Goal: Transaction & Acquisition: Purchase product/service

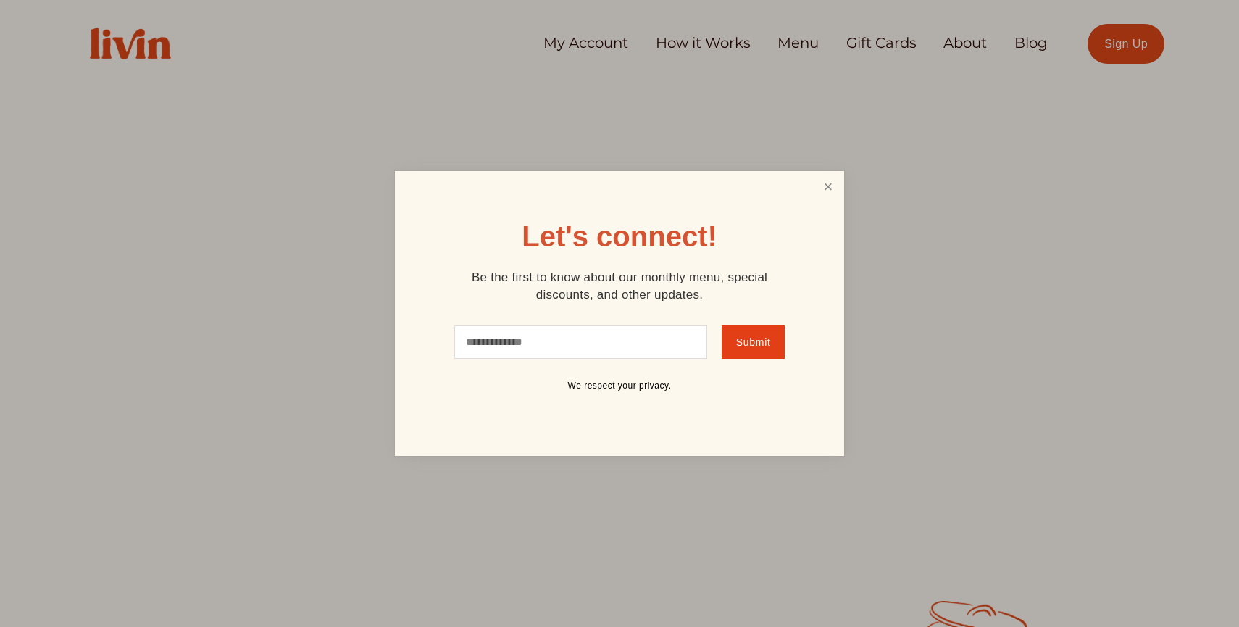
click at [834, 183] on link "Close" at bounding box center [829, 186] width 28 height 27
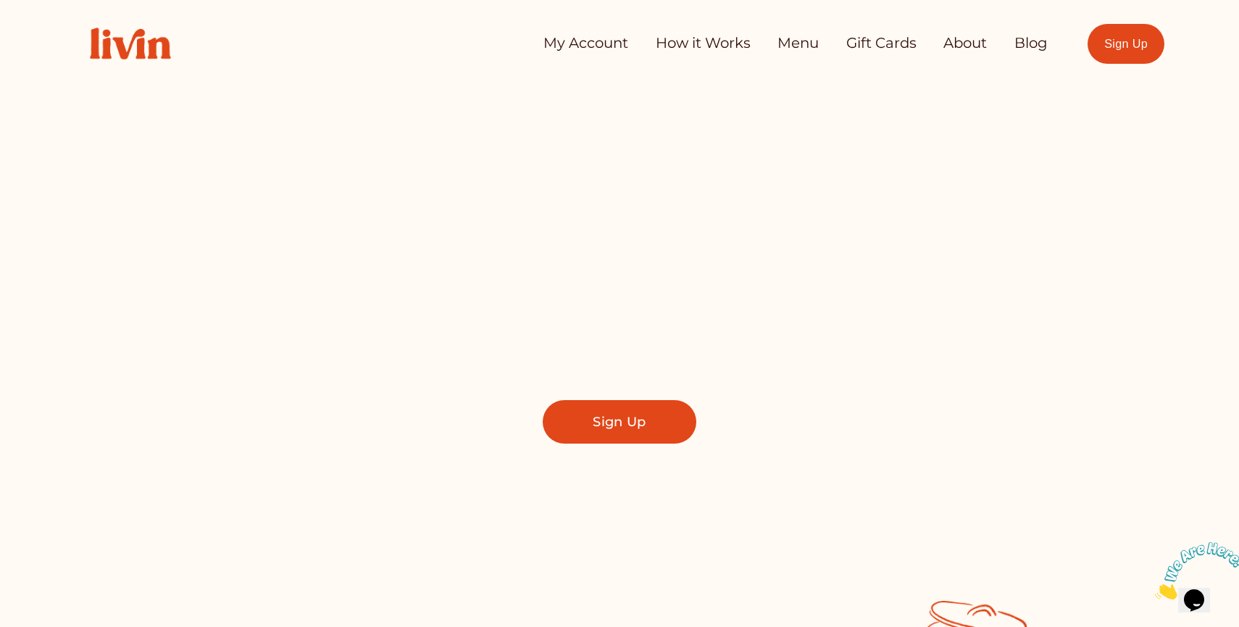
click at [602, 411] on link "Sign Up" at bounding box center [620, 421] width 154 height 43
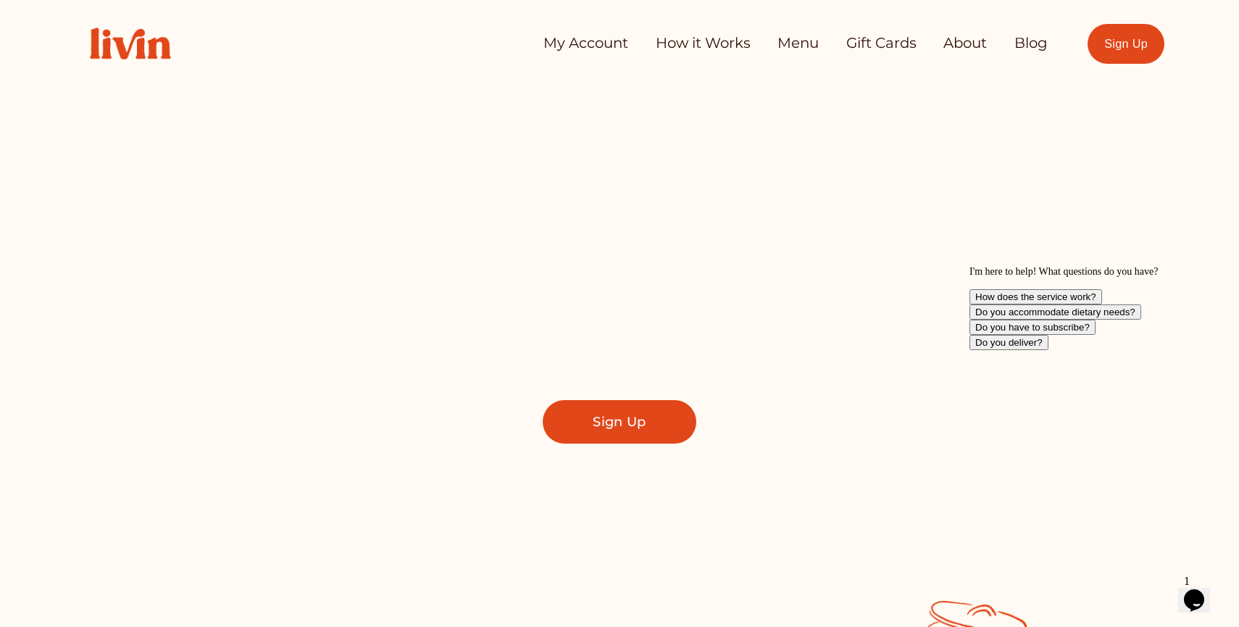
click at [670, 435] on link "Sign Up" at bounding box center [620, 421] width 154 height 43
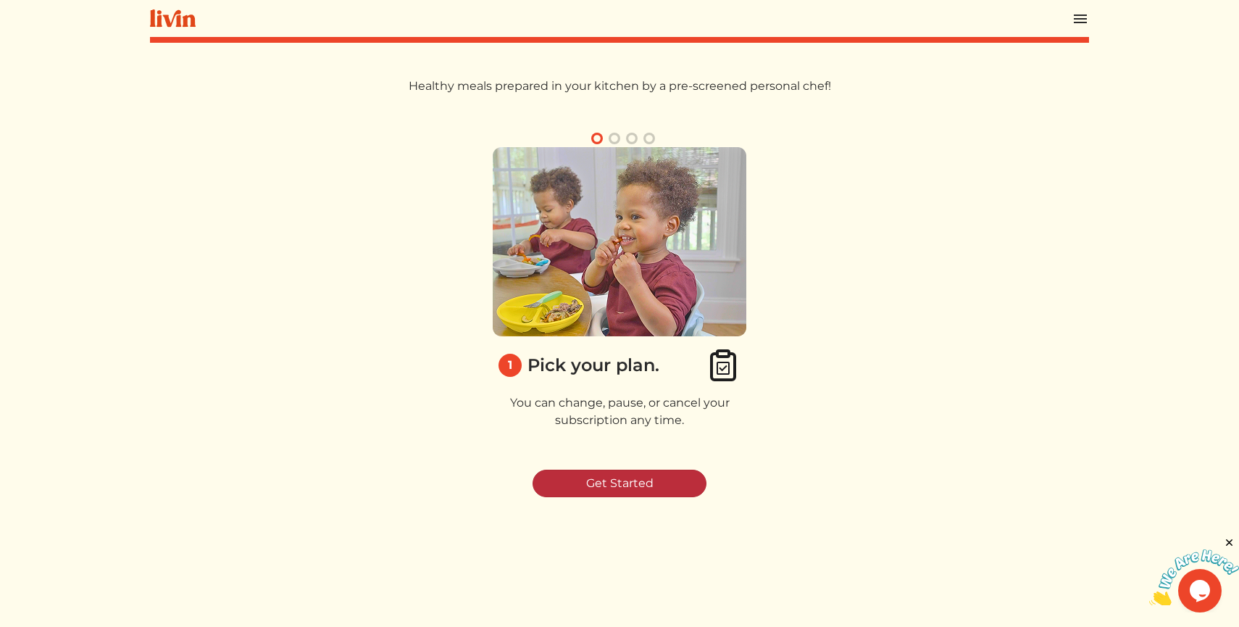
click at [602, 489] on link "Get Started" at bounding box center [620, 484] width 174 height 28
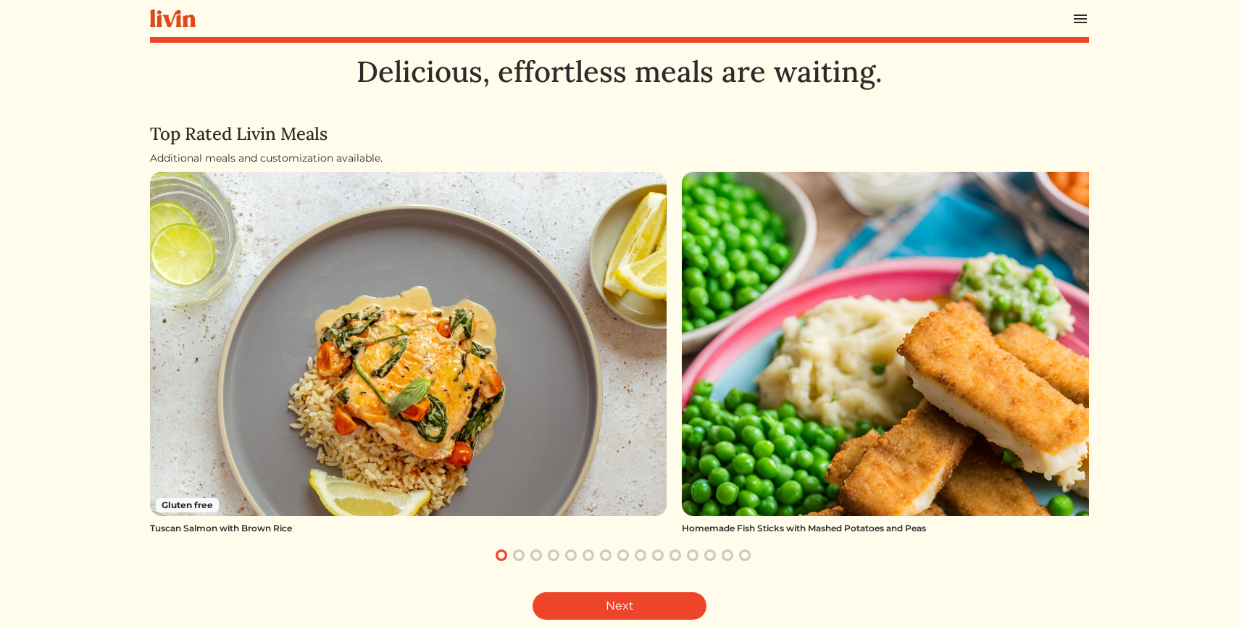
click at [521, 557] on button "button" at bounding box center [518, 555] width 17 height 17
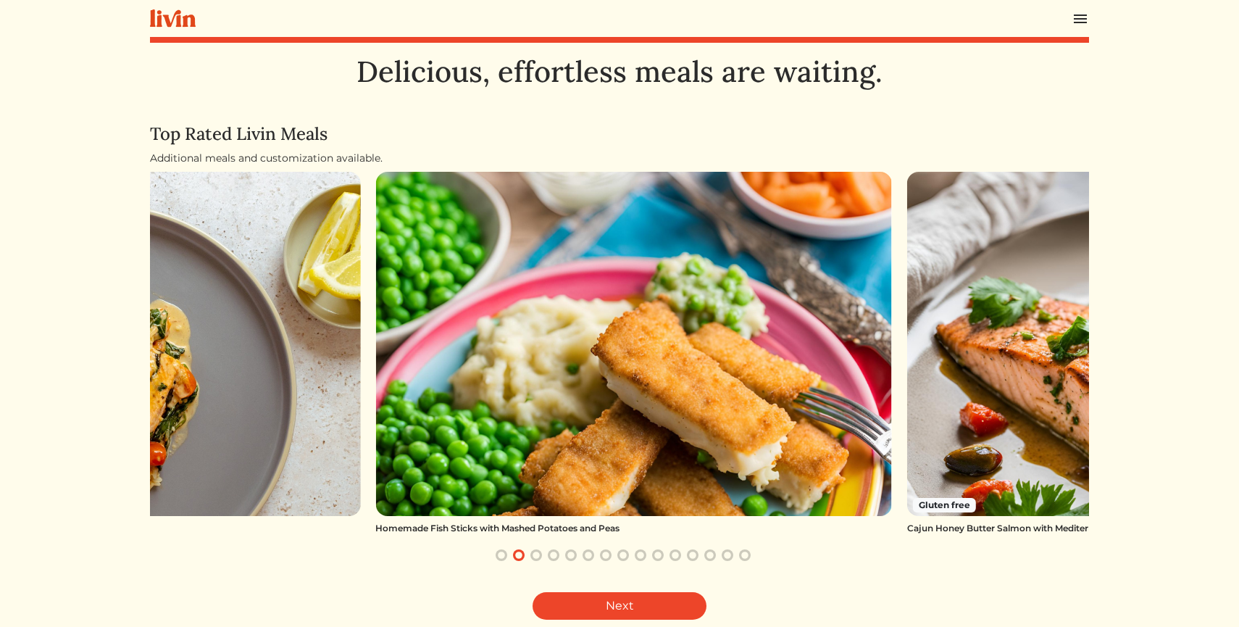
click at [539, 556] on button "button" at bounding box center [536, 555] width 17 height 17
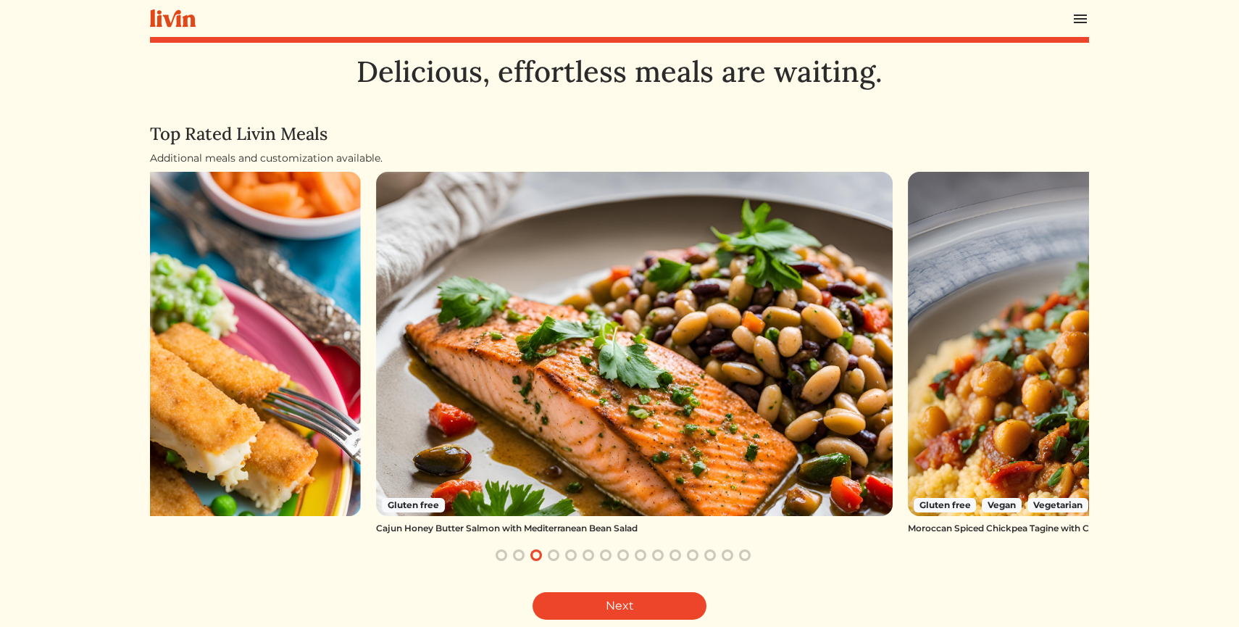
click at [570, 554] on button "button" at bounding box center [570, 555] width 17 height 17
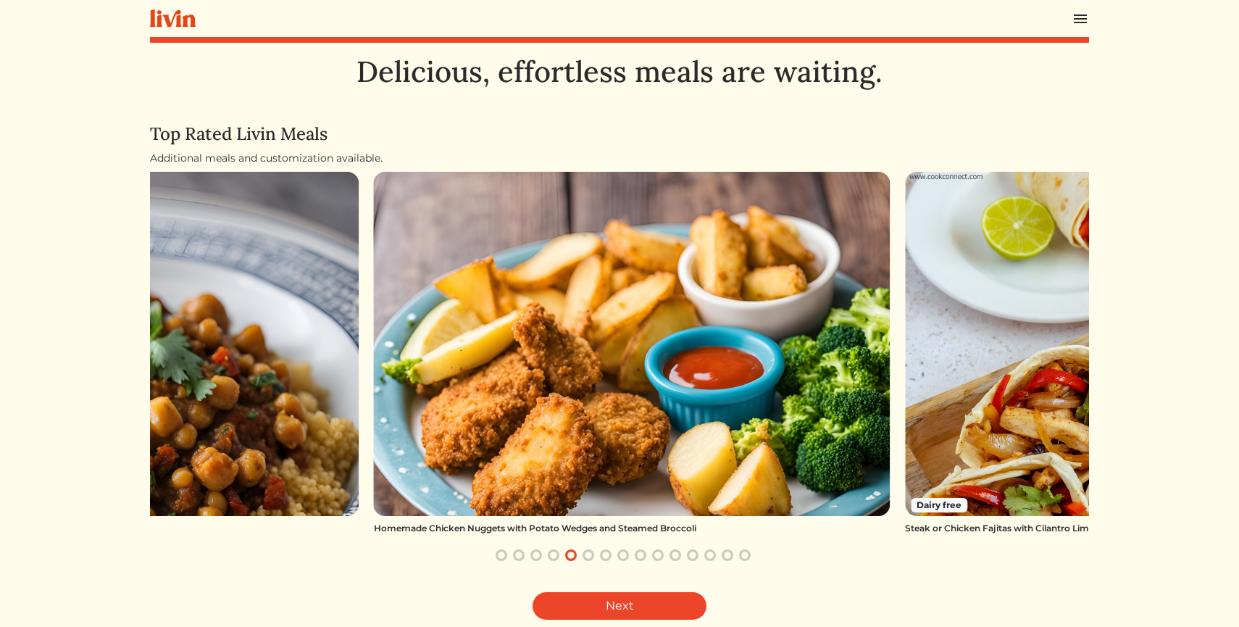
click at [583, 556] on button "button" at bounding box center [588, 555] width 17 height 17
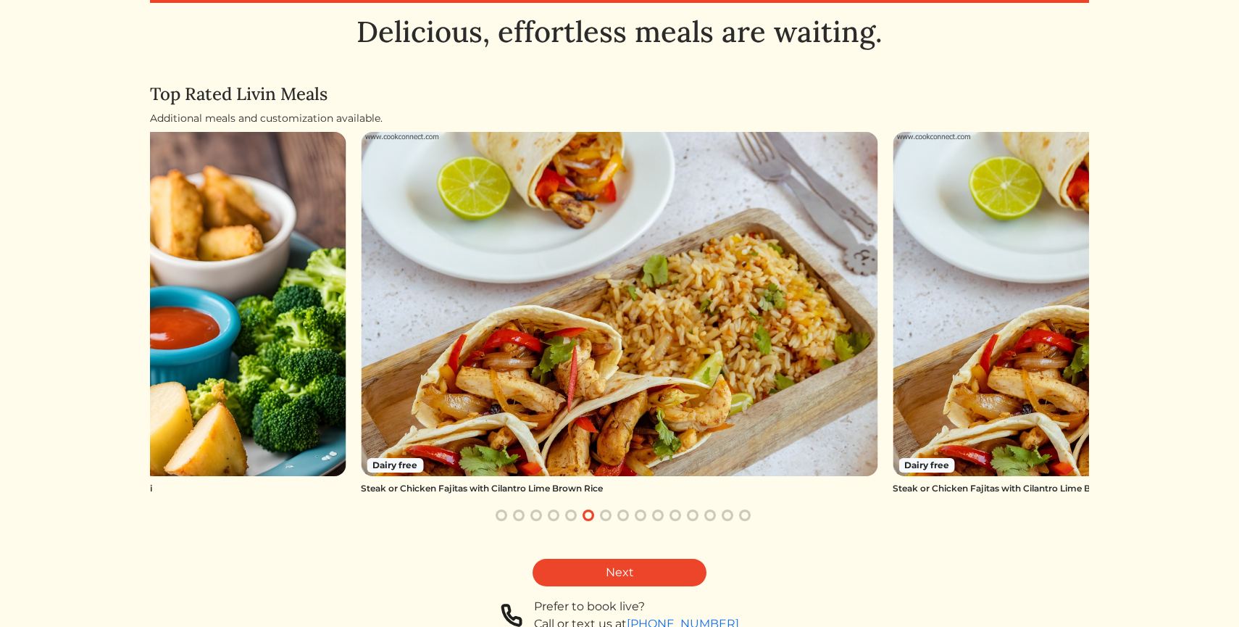
scroll to position [42, 0]
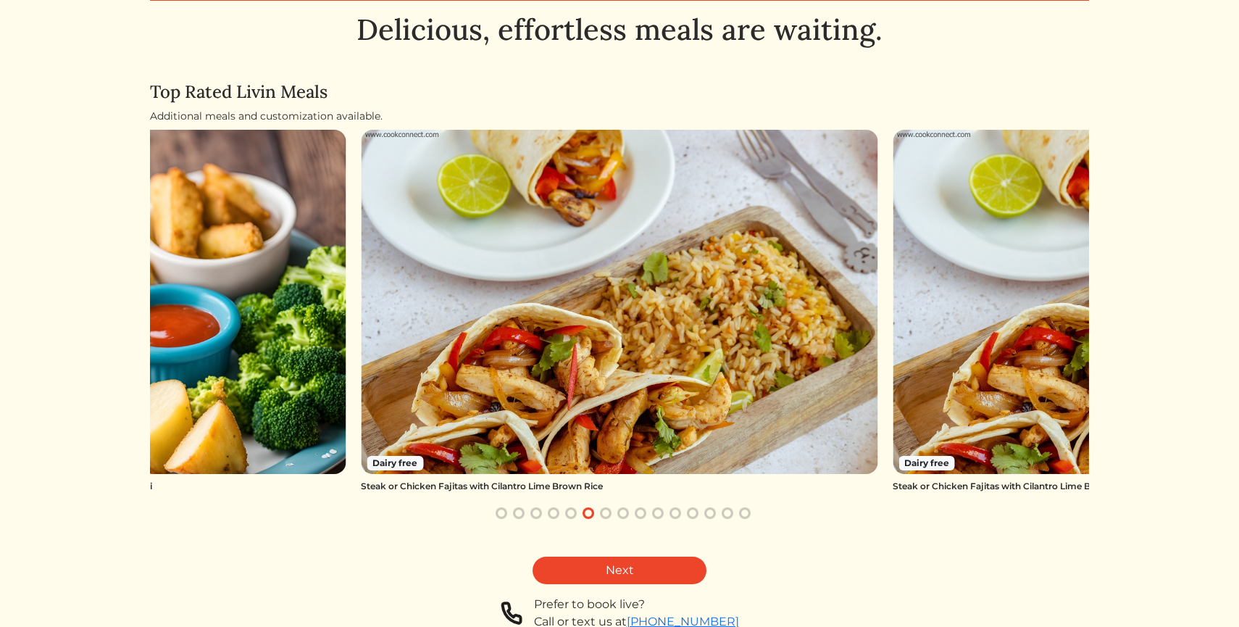
click at [505, 513] on button "button" at bounding box center [501, 512] width 17 height 17
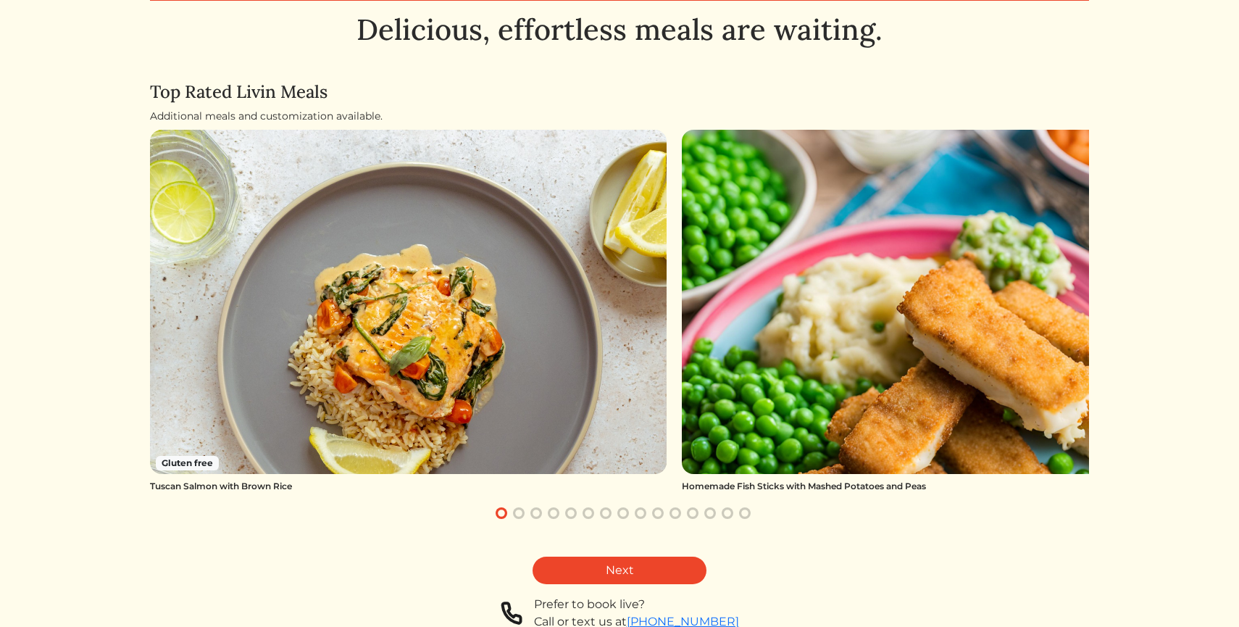
click at [523, 515] on button "button" at bounding box center [518, 512] width 17 height 17
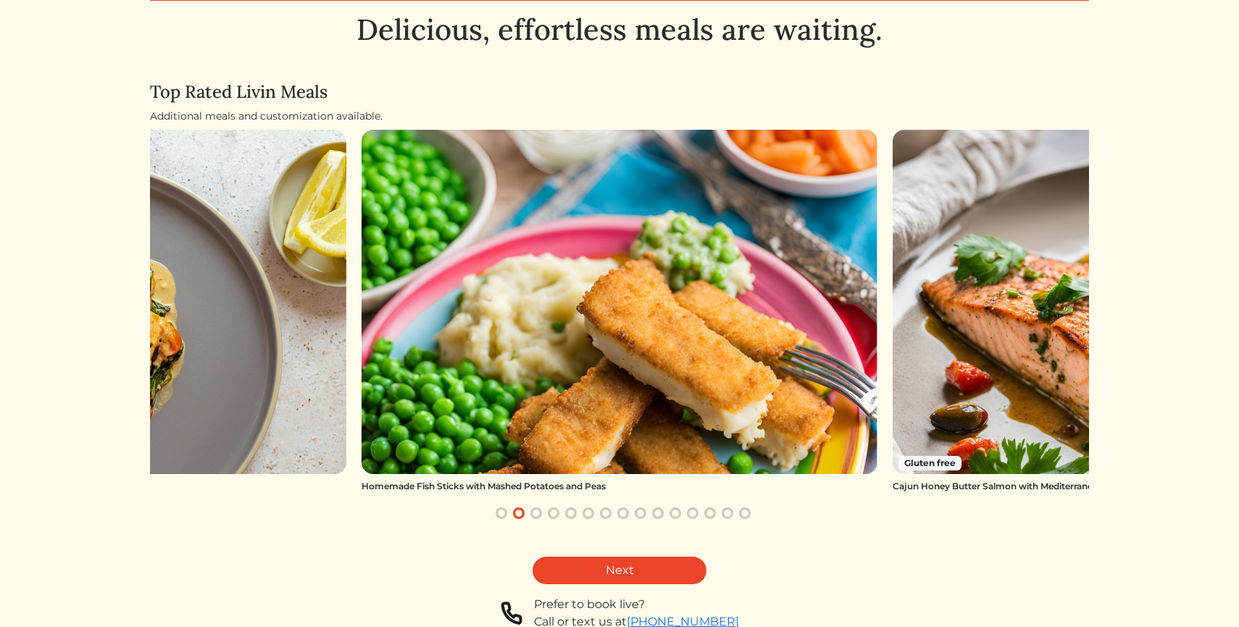
click at [533, 512] on button "button" at bounding box center [536, 512] width 17 height 17
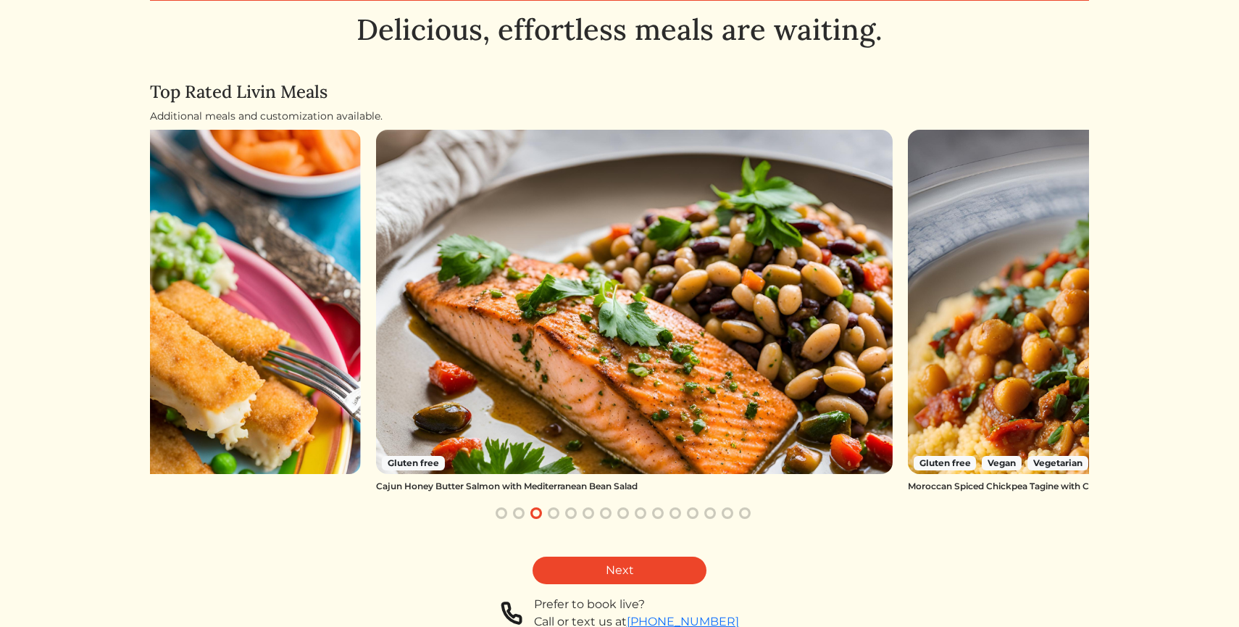
click at [550, 512] on button "button" at bounding box center [553, 512] width 17 height 17
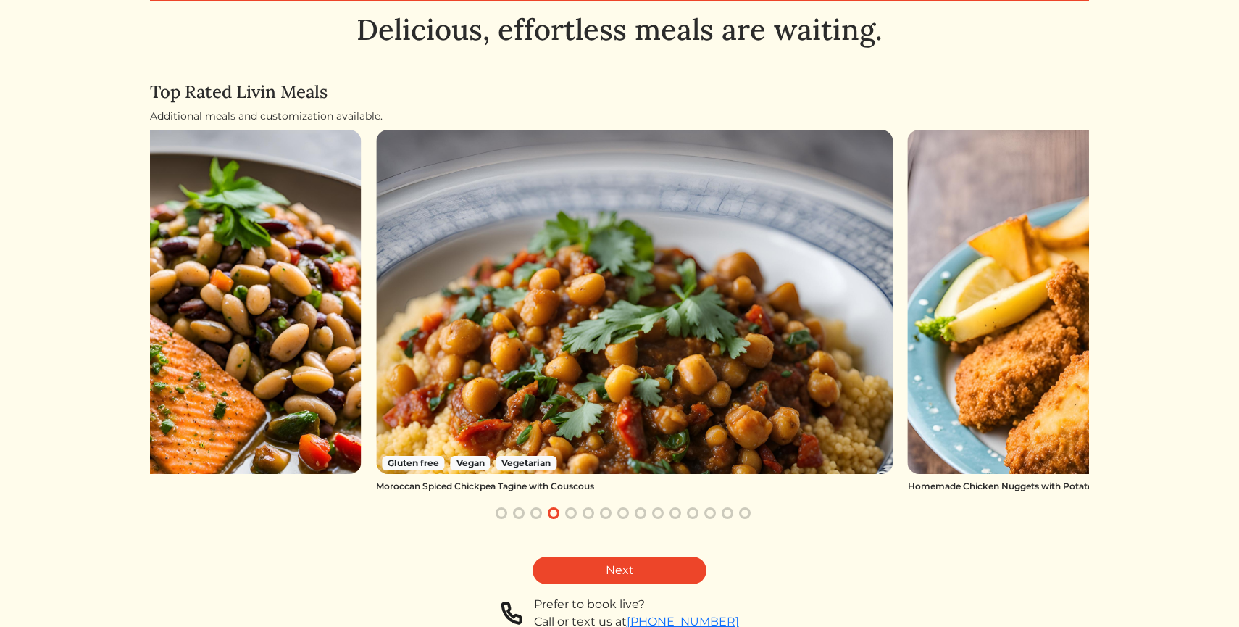
click at [572, 513] on button "button" at bounding box center [570, 512] width 17 height 17
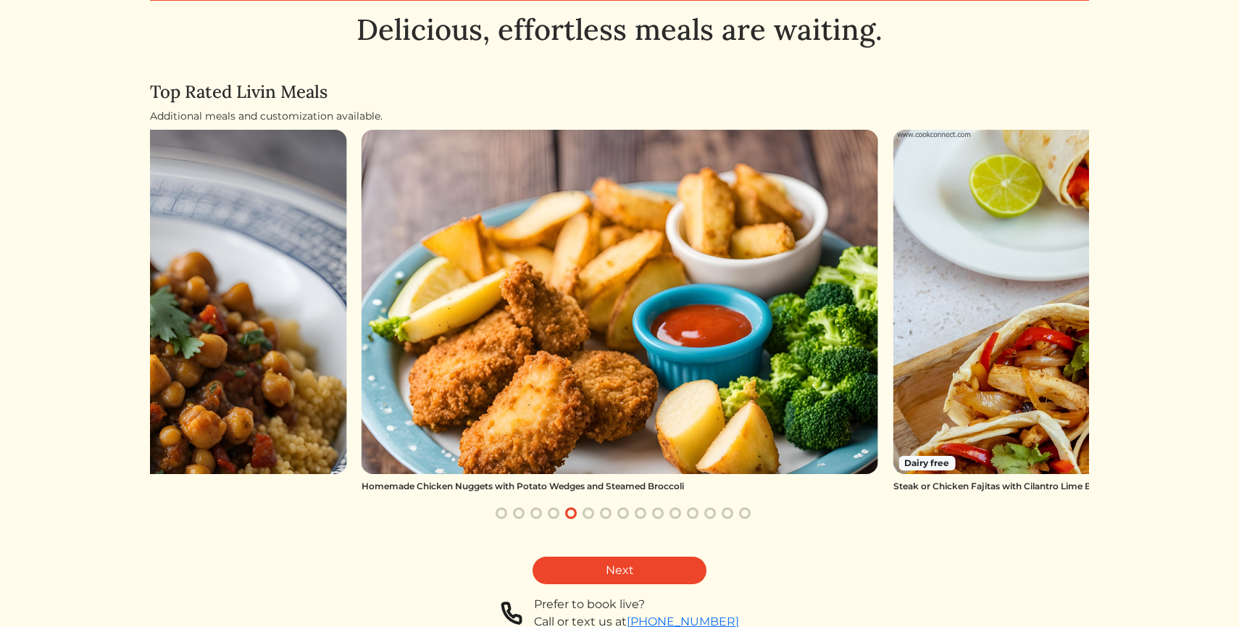
click at [592, 515] on button "button" at bounding box center [588, 512] width 17 height 17
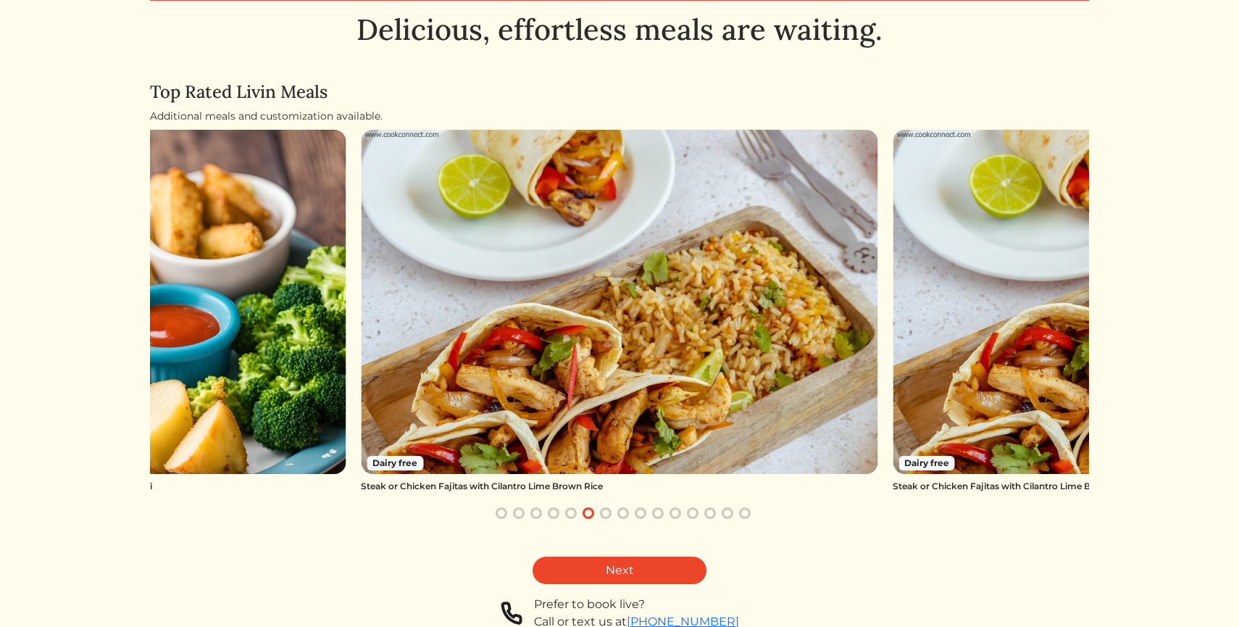
click at [607, 515] on button "button" at bounding box center [605, 512] width 17 height 17
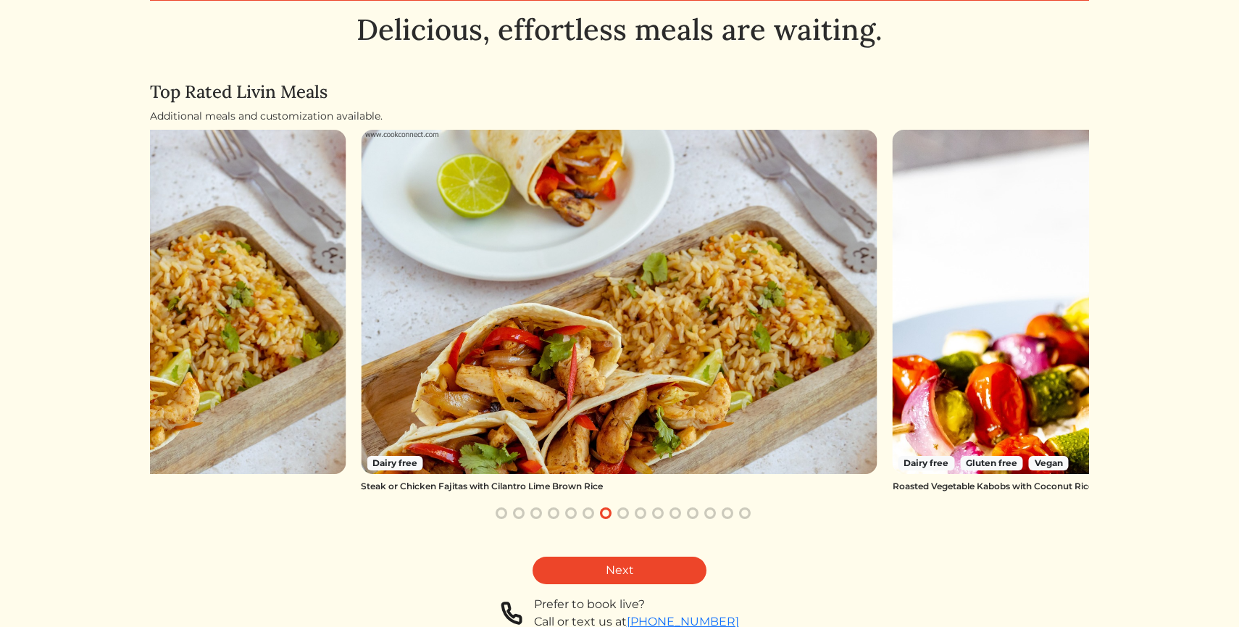
click at [623, 515] on button "button" at bounding box center [623, 512] width 17 height 17
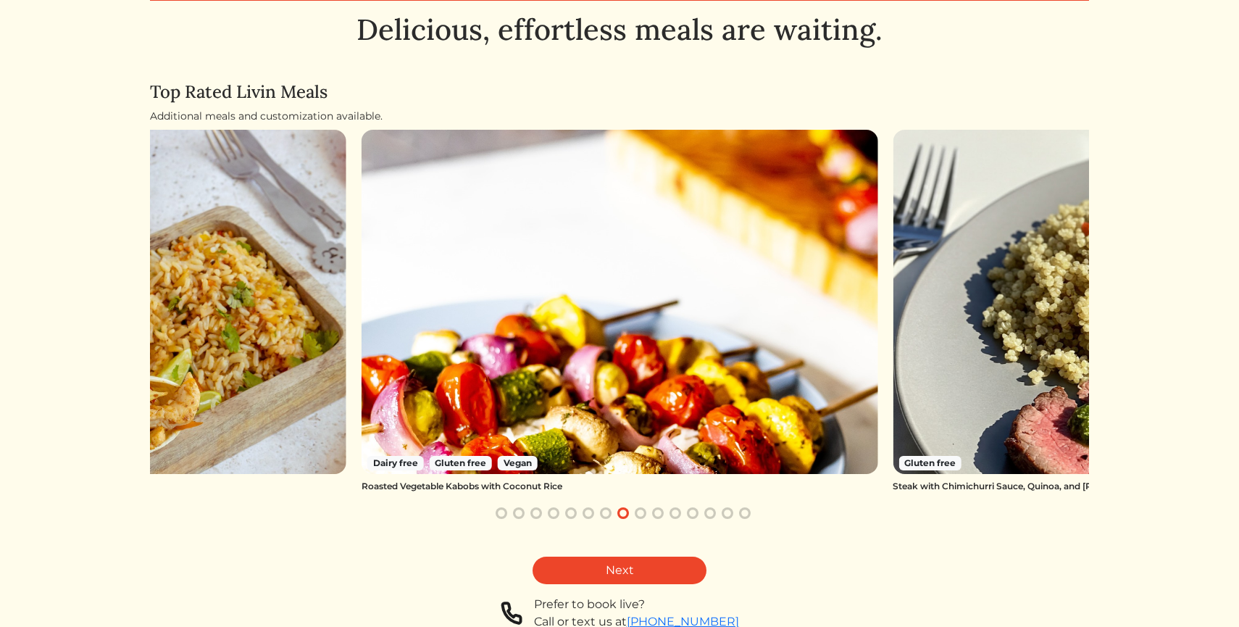
click at [643, 515] on button "button" at bounding box center [640, 512] width 17 height 17
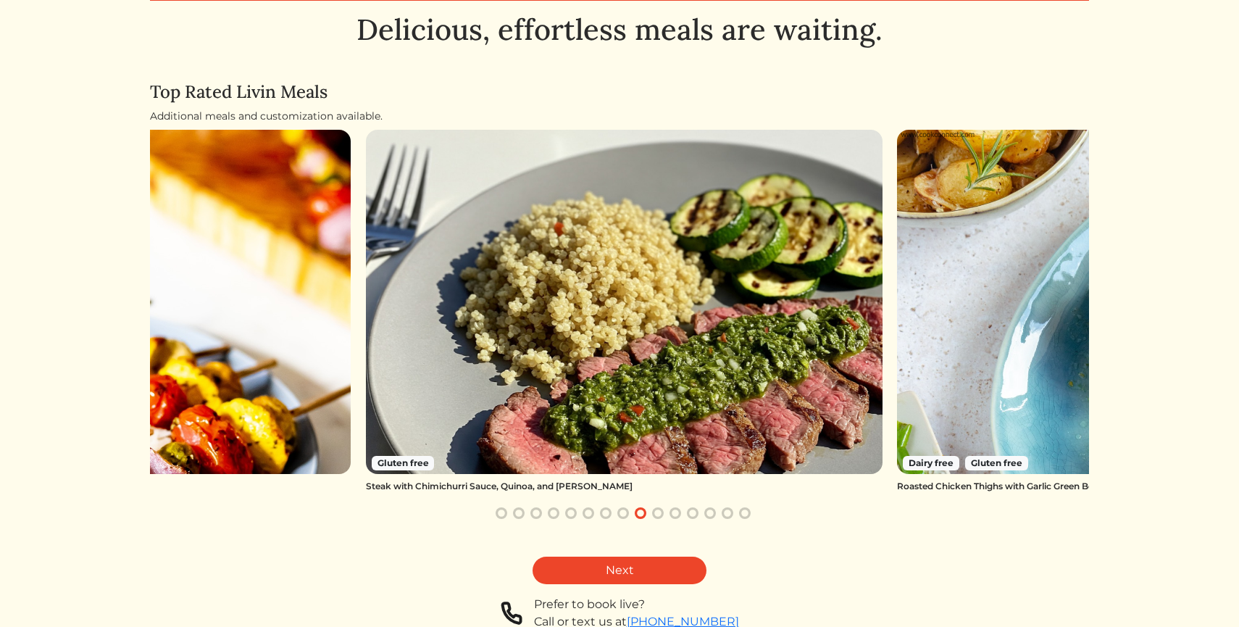
click at [663, 512] on button "button" at bounding box center [657, 512] width 17 height 17
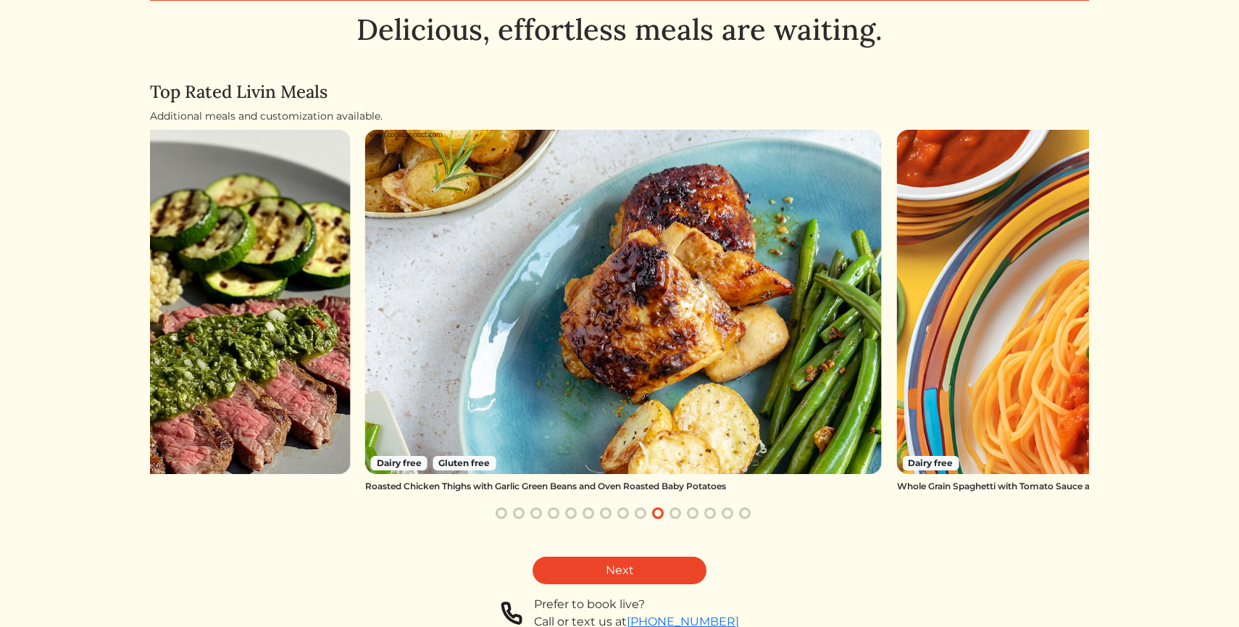
click at [682, 511] on button "button" at bounding box center [675, 512] width 17 height 17
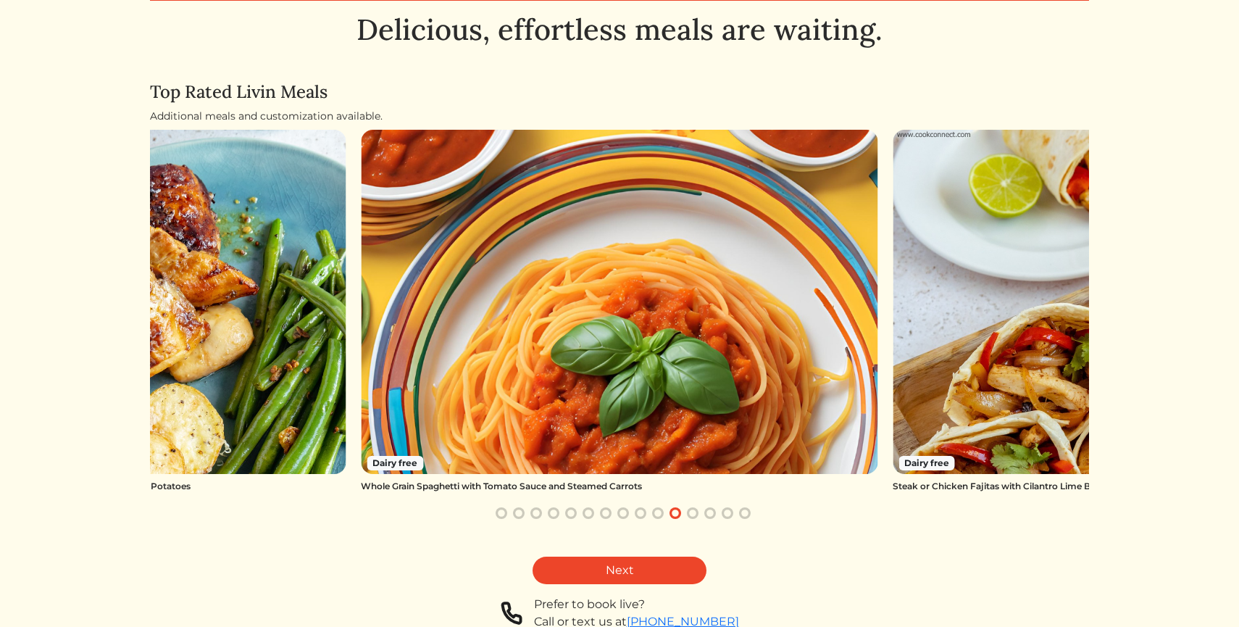
click at [692, 518] on button "button" at bounding box center [692, 512] width 17 height 17
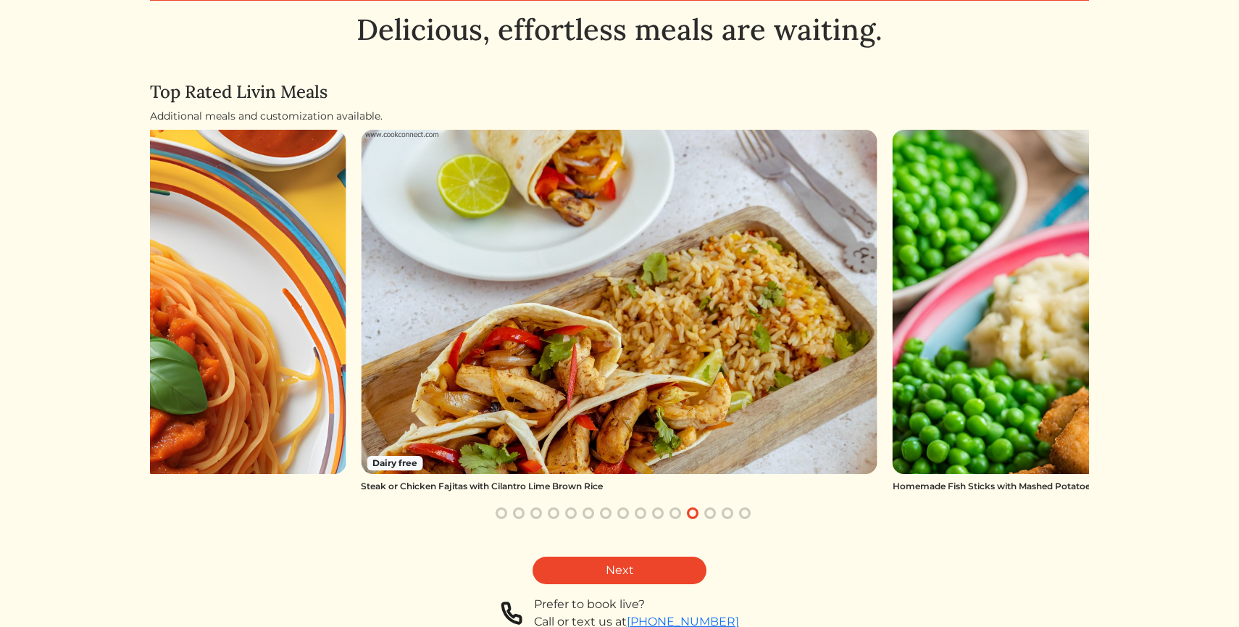
click at [708, 516] on button "button" at bounding box center [710, 512] width 17 height 17
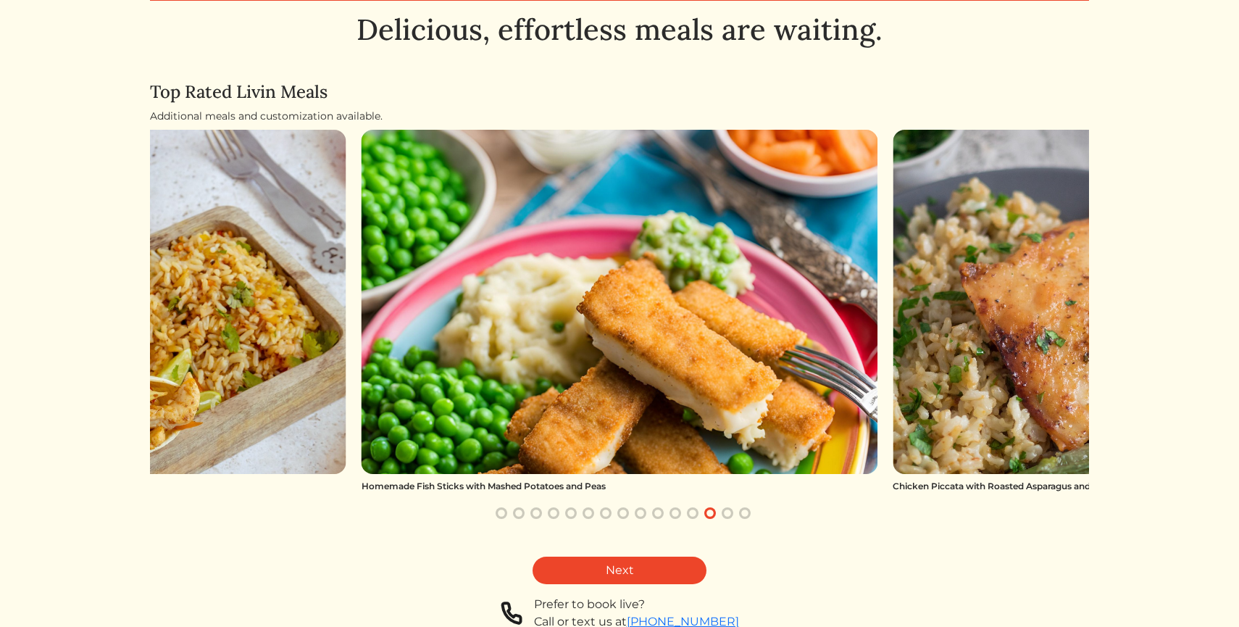
click at [720, 518] on div at bounding box center [623, 512] width 877 height 17
click at [728, 514] on button "button" at bounding box center [727, 512] width 17 height 17
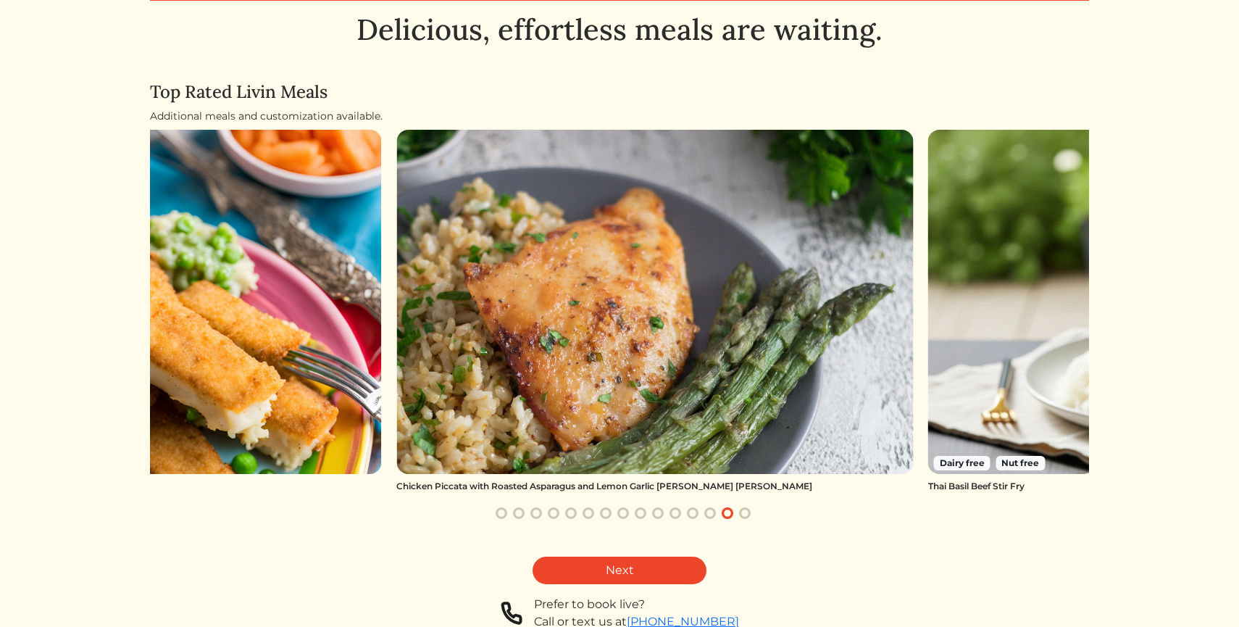
click at [744, 514] on button "button" at bounding box center [744, 512] width 17 height 17
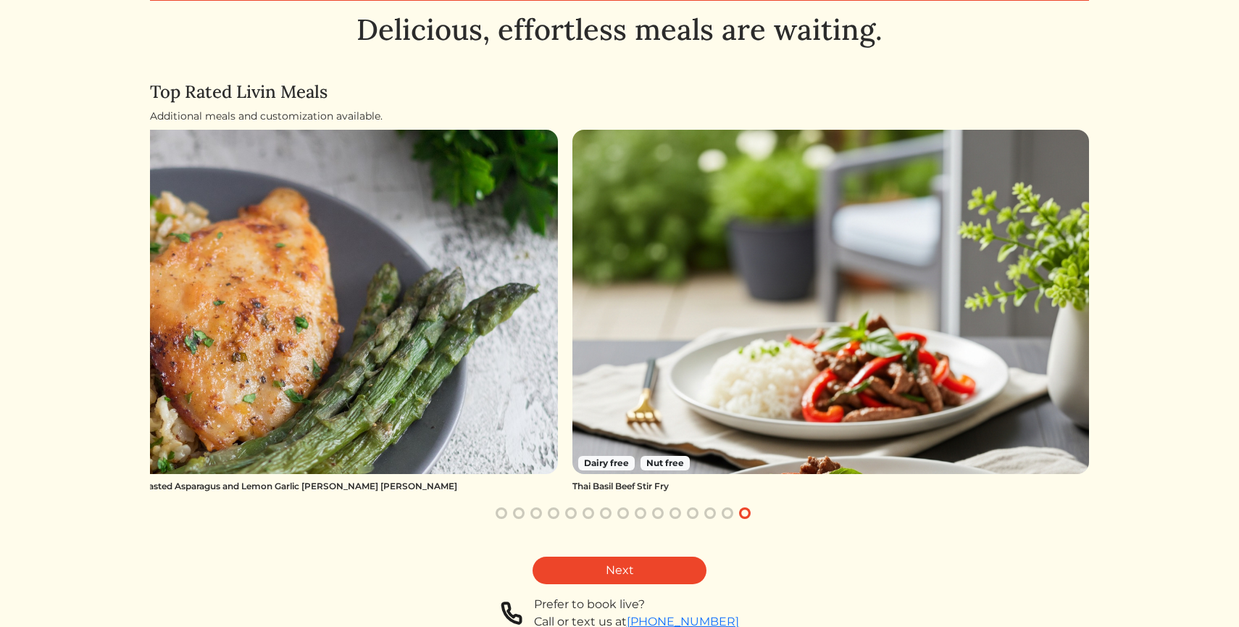
click at [730, 349] on img at bounding box center [831, 302] width 517 height 344
click at [626, 575] on link "Next" at bounding box center [620, 571] width 174 height 28
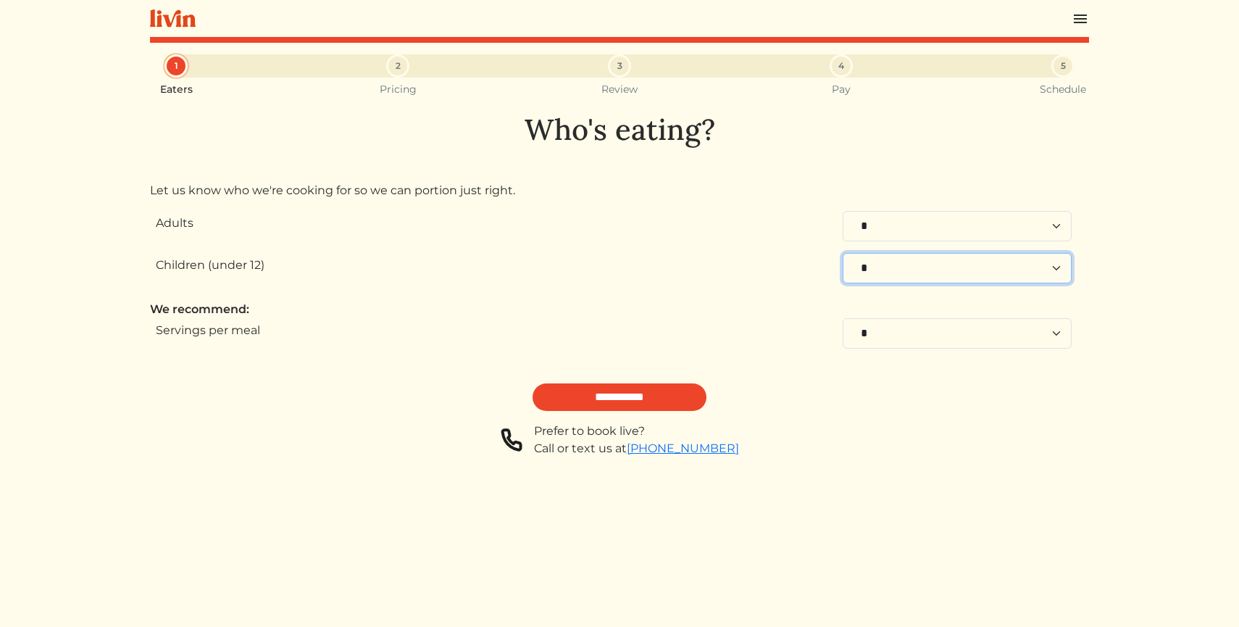
click at [918, 270] on select "* * * * * * * * * * **" at bounding box center [957, 268] width 229 height 30
select select "*"
click at [843, 253] on select "* * * * * * * * * * **" at bounding box center [957, 268] width 229 height 30
select select "*"
click at [884, 449] on div "Prefer to book live? Call or text us at 404-917-0203" at bounding box center [619, 440] width 939 height 35
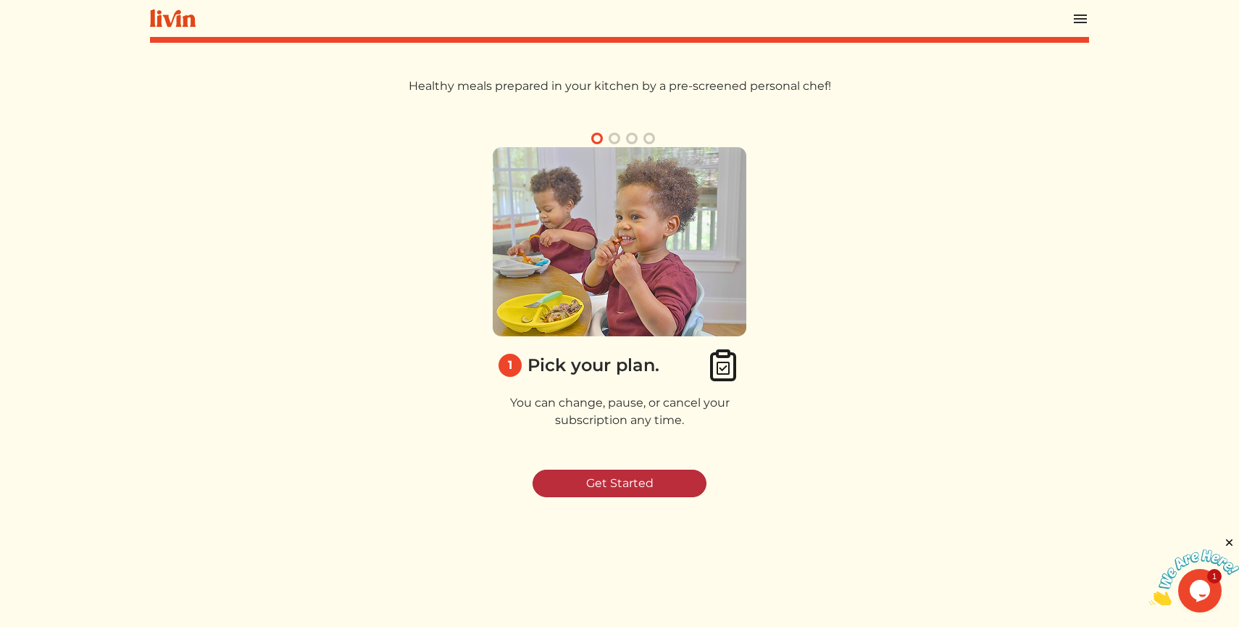
click at [652, 487] on link "Get Started" at bounding box center [620, 484] width 174 height 28
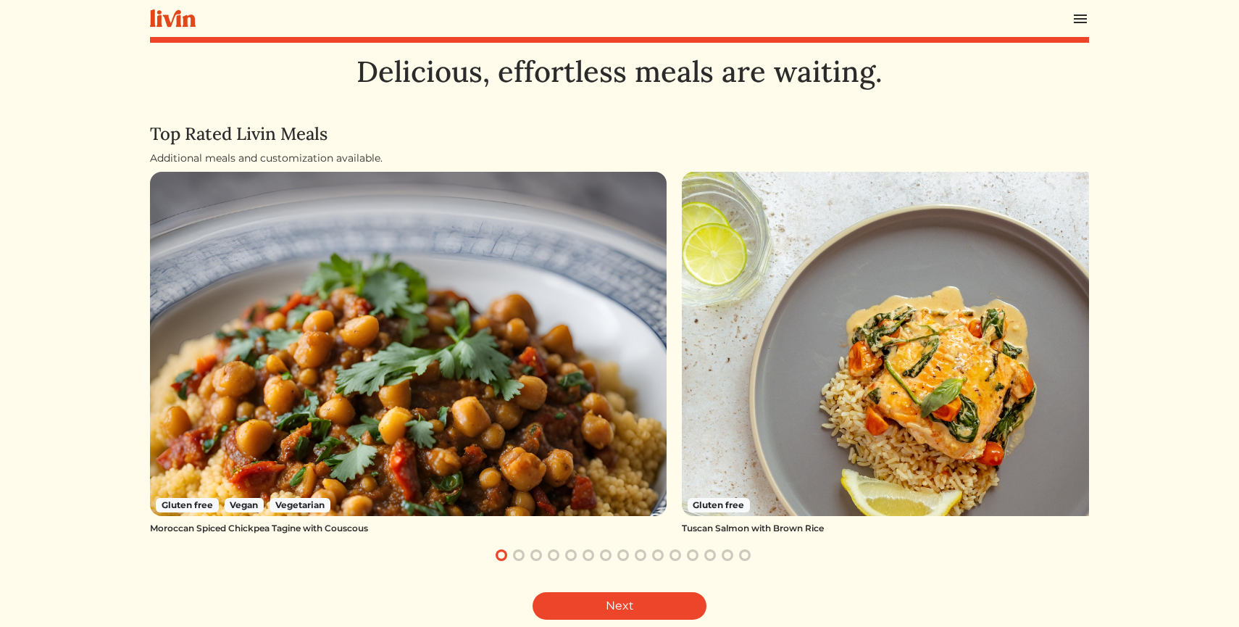
click at [586, 445] on img at bounding box center [408, 344] width 517 height 344
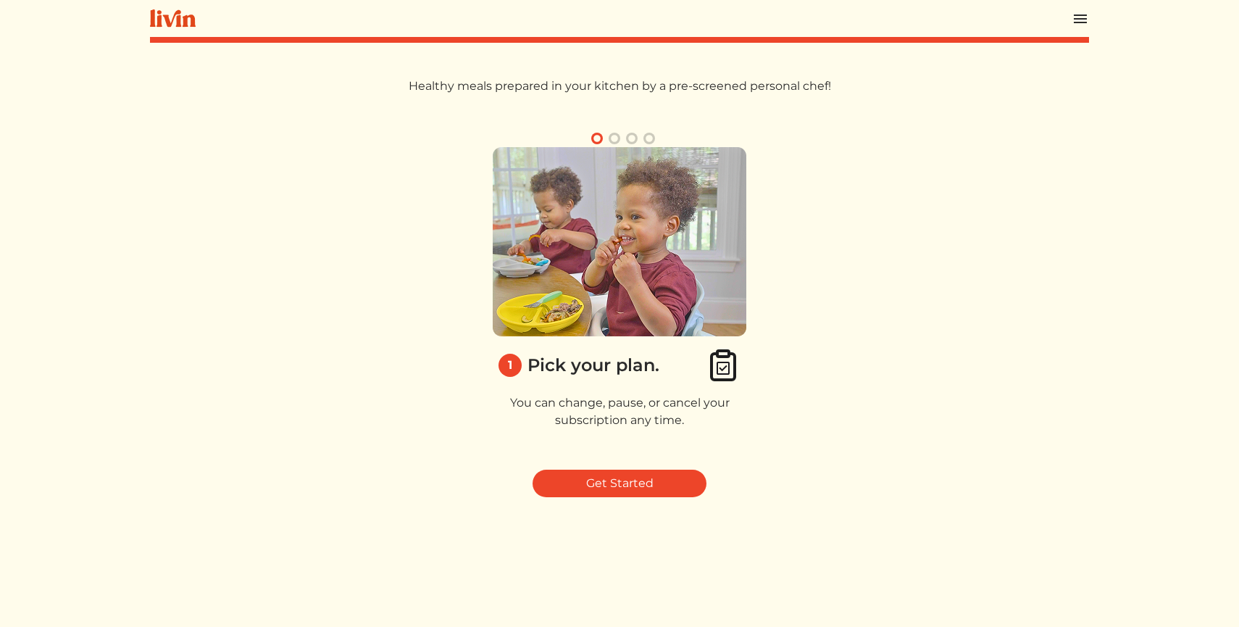
click at [639, 169] on img at bounding box center [620, 241] width 254 height 189
click at [608, 140] on button "button" at bounding box center [614, 138] width 17 height 17
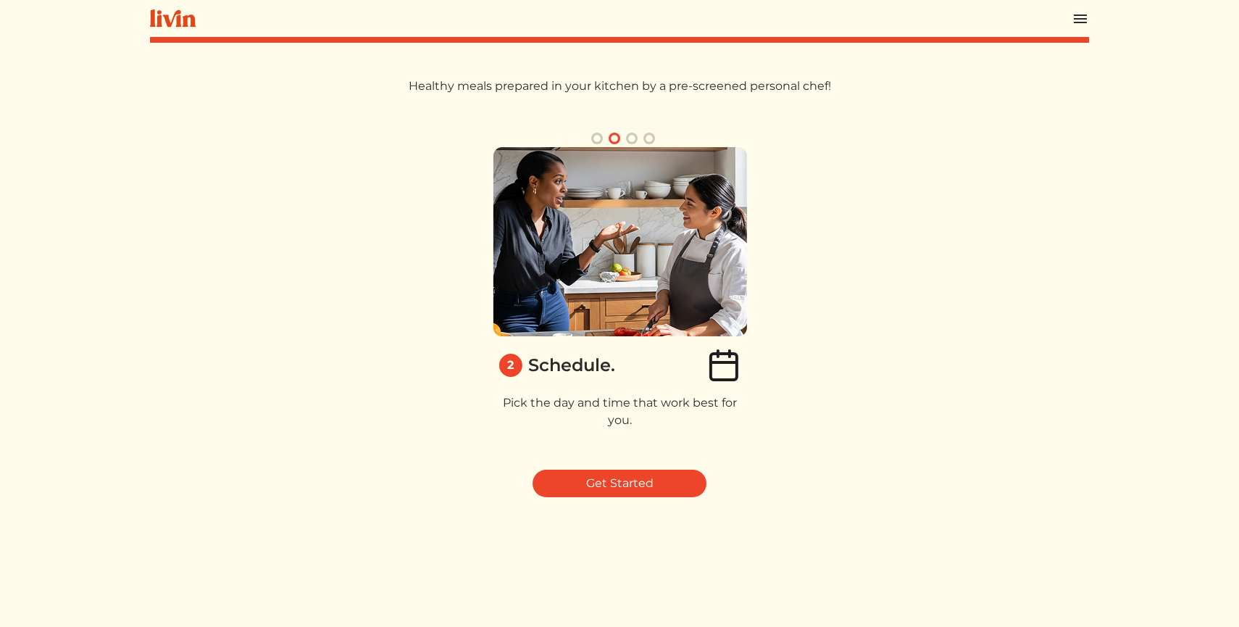
click at [632, 140] on button "button" at bounding box center [631, 138] width 17 height 17
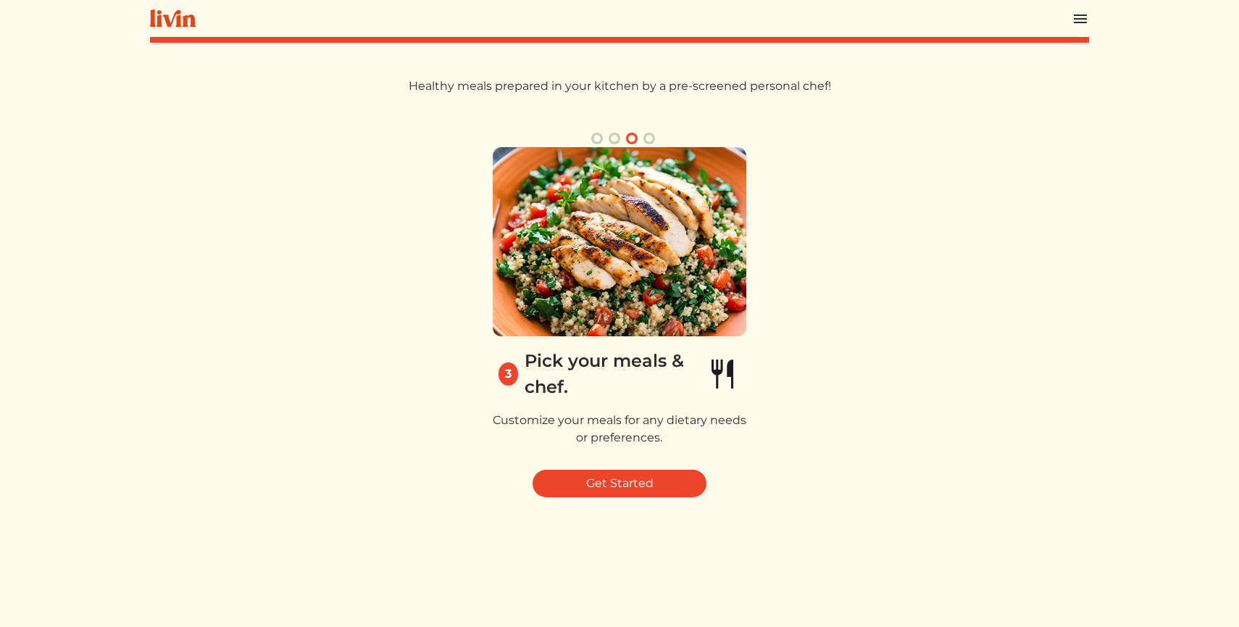
click at [652, 138] on button "button" at bounding box center [649, 138] width 17 height 17
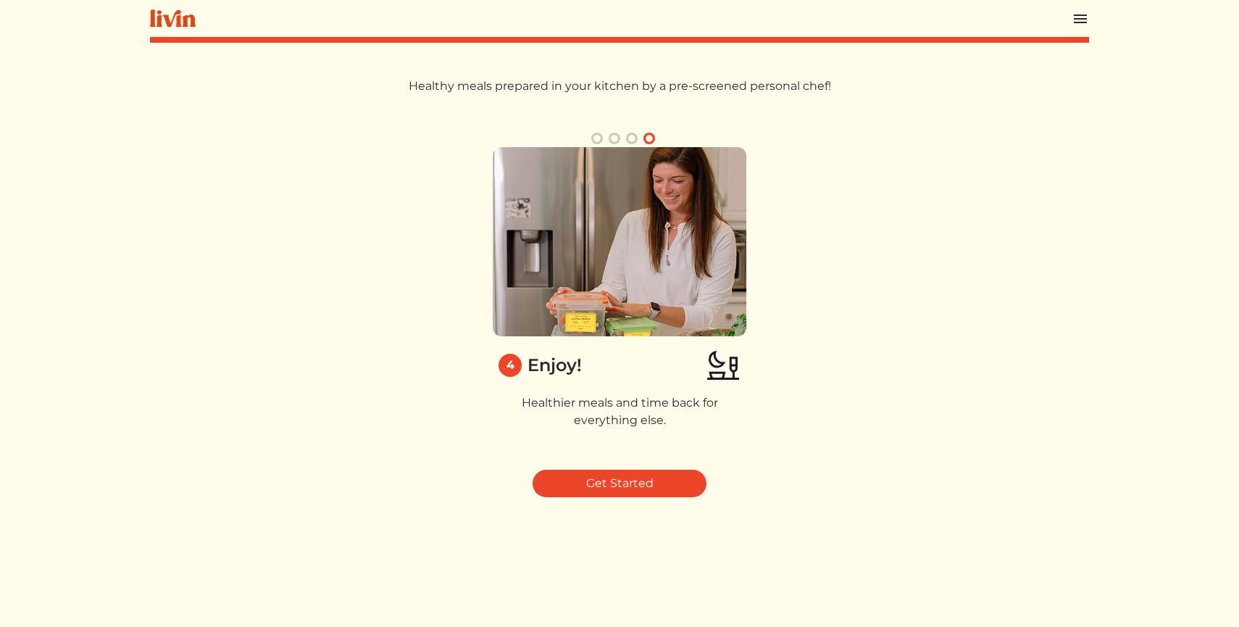
click at [595, 139] on button "button" at bounding box center [597, 138] width 17 height 17
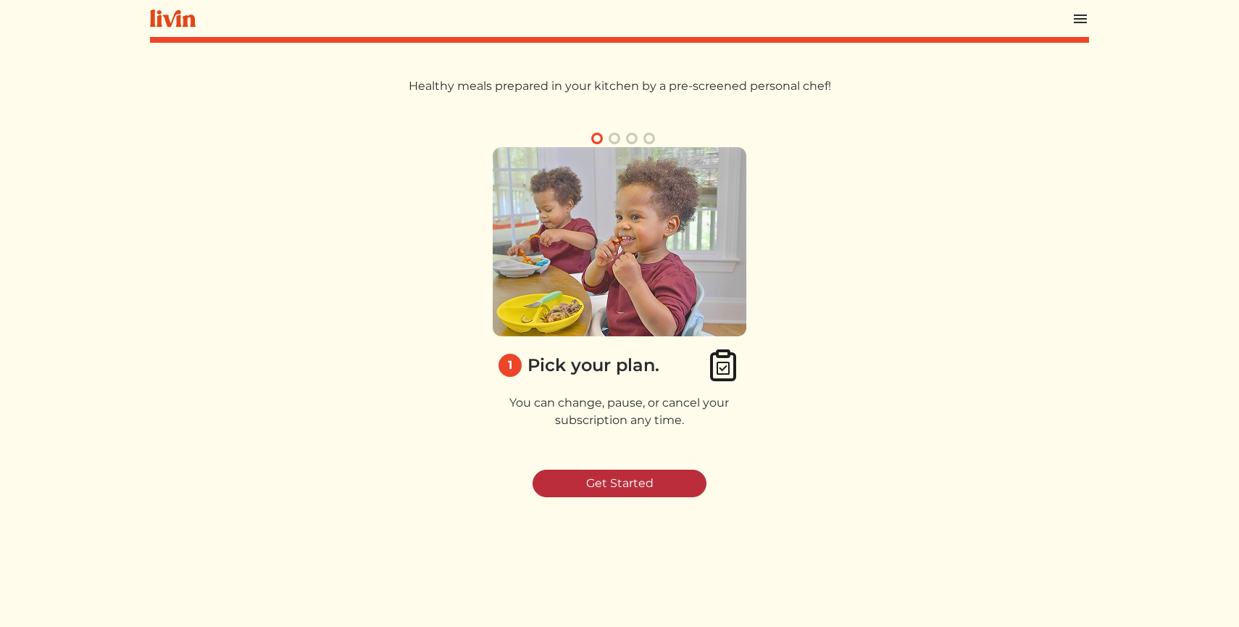
click at [590, 483] on link "Get Started" at bounding box center [620, 484] width 174 height 28
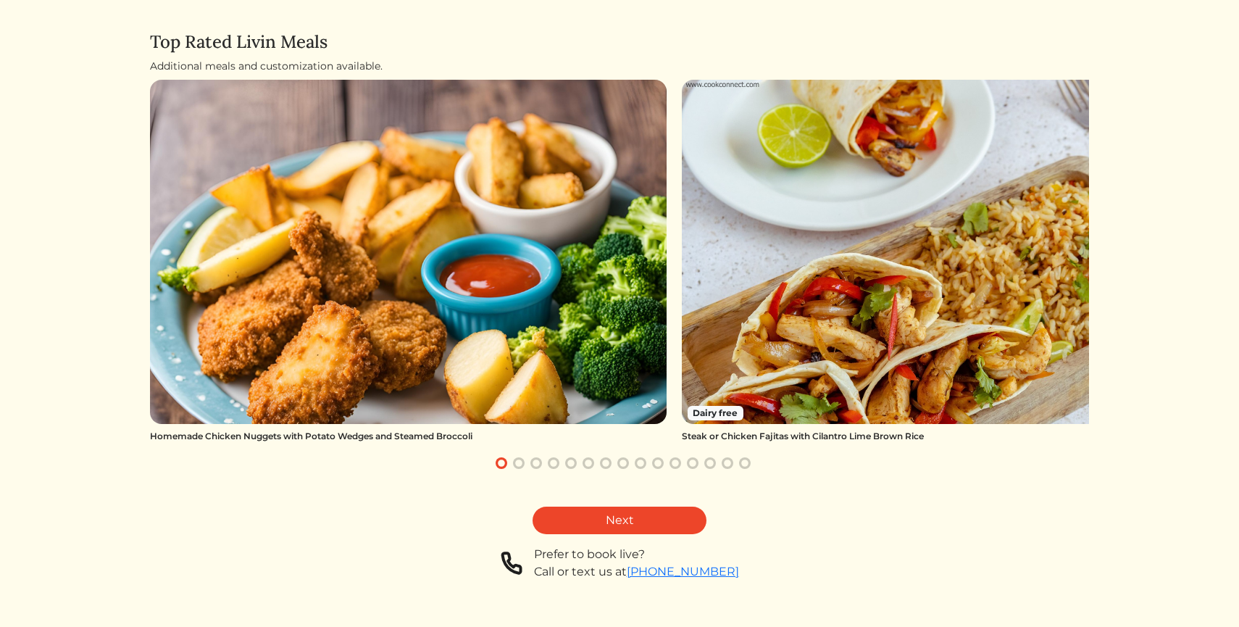
scroll to position [93, 0]
click at [647, 516] on link "Next" at bounding box center [620, 520] width 174 height 28
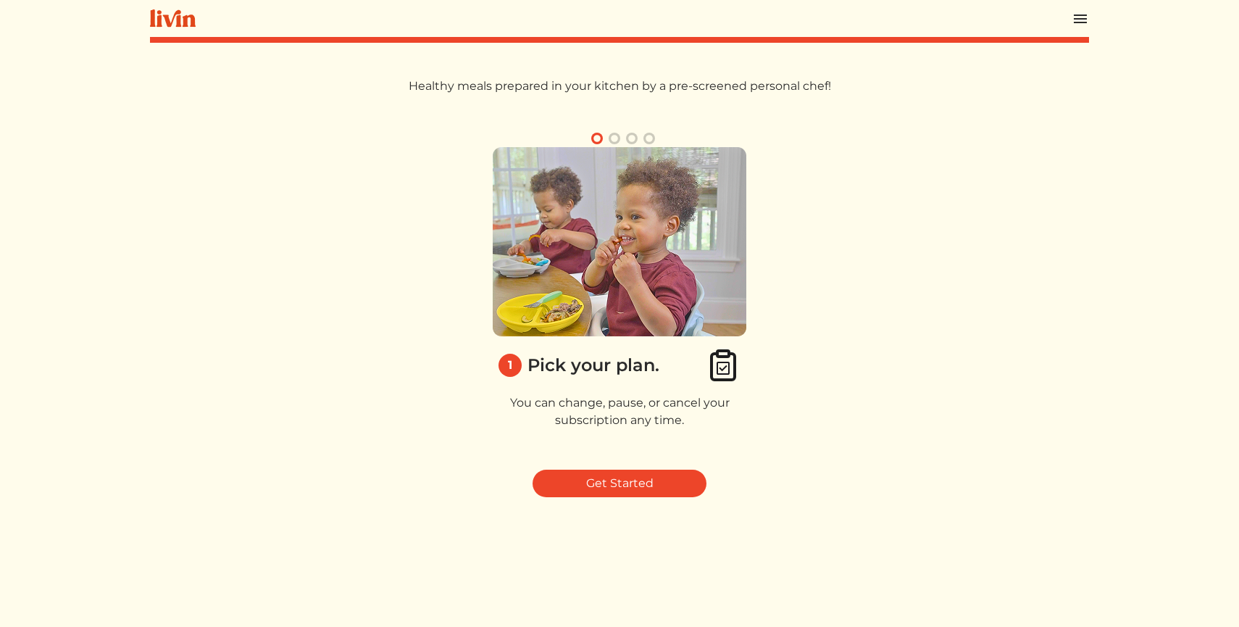
click at [613, 139] on button "button" at bounding box center [614, 138] width 17 height 17
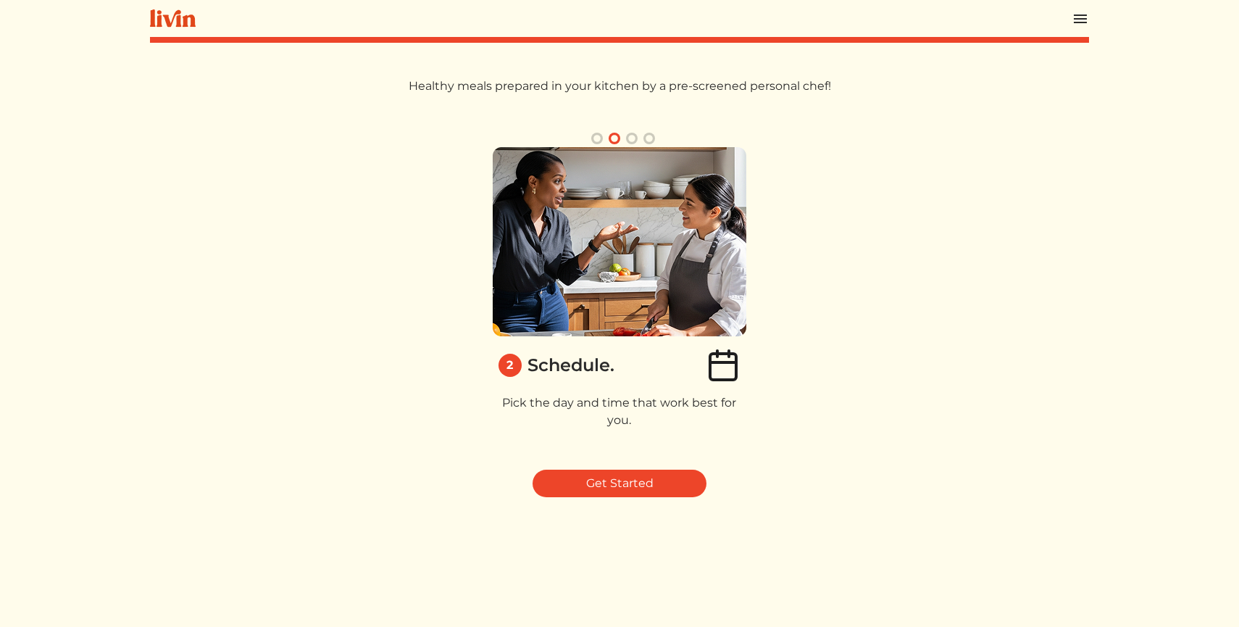
click at [626, 141] on button "button" at bounding box center [631, 138] width 17 height 17
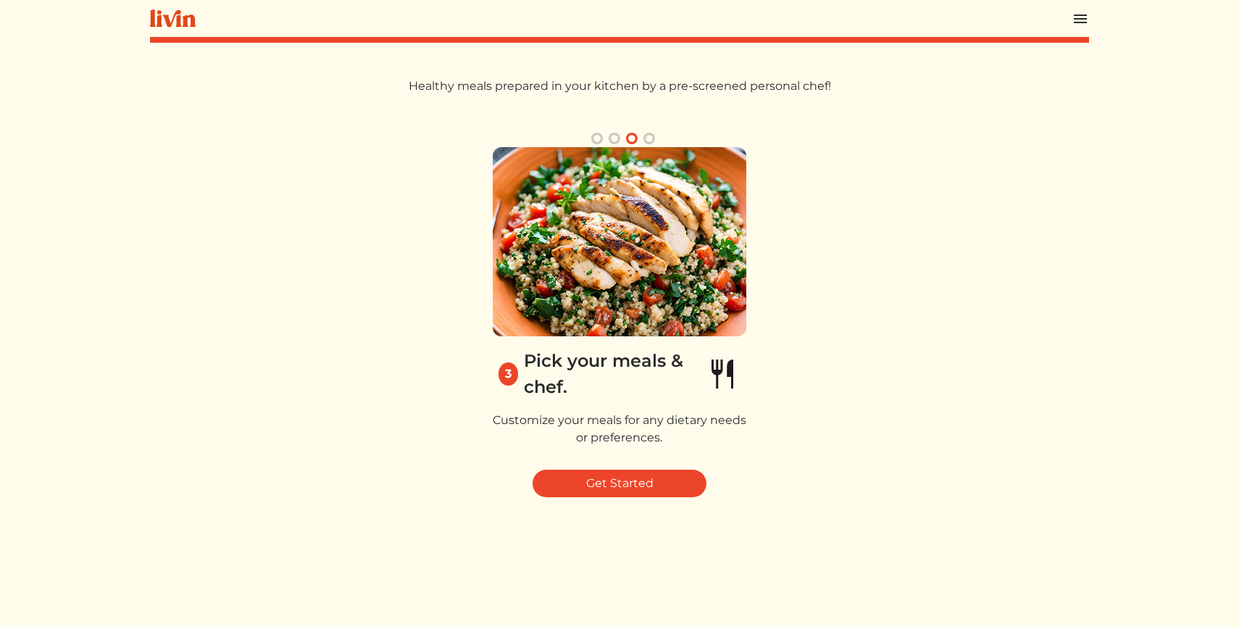
click at [596, 138] on button "button" at bounding box center [597, 138] width 17 height 17
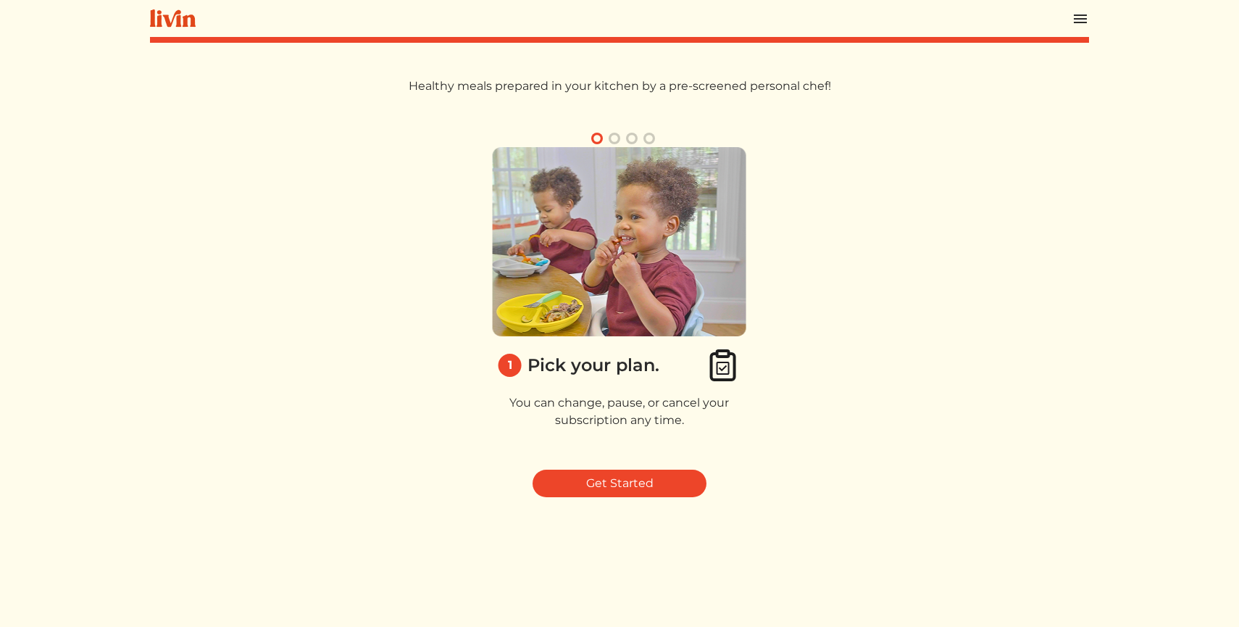
click at [614, 141] on button "button" at bounding box center [614, 138] width 17 height 17
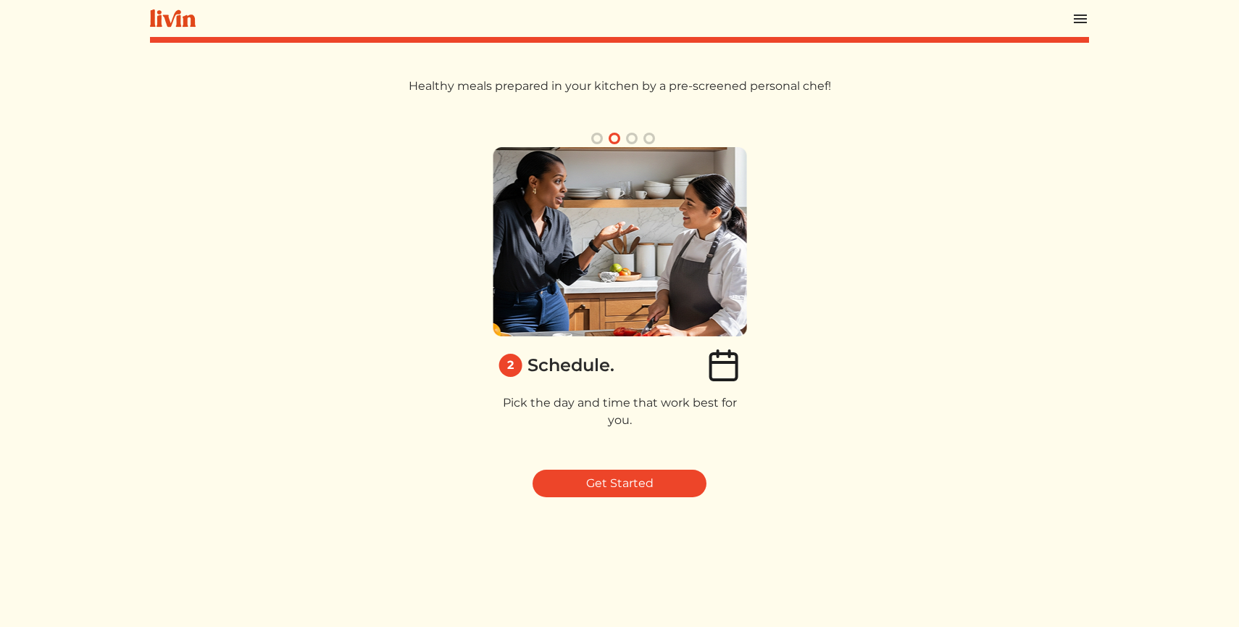
click at [632, 136] on button "button" at bounding box center [631, 138] width 17 height 17
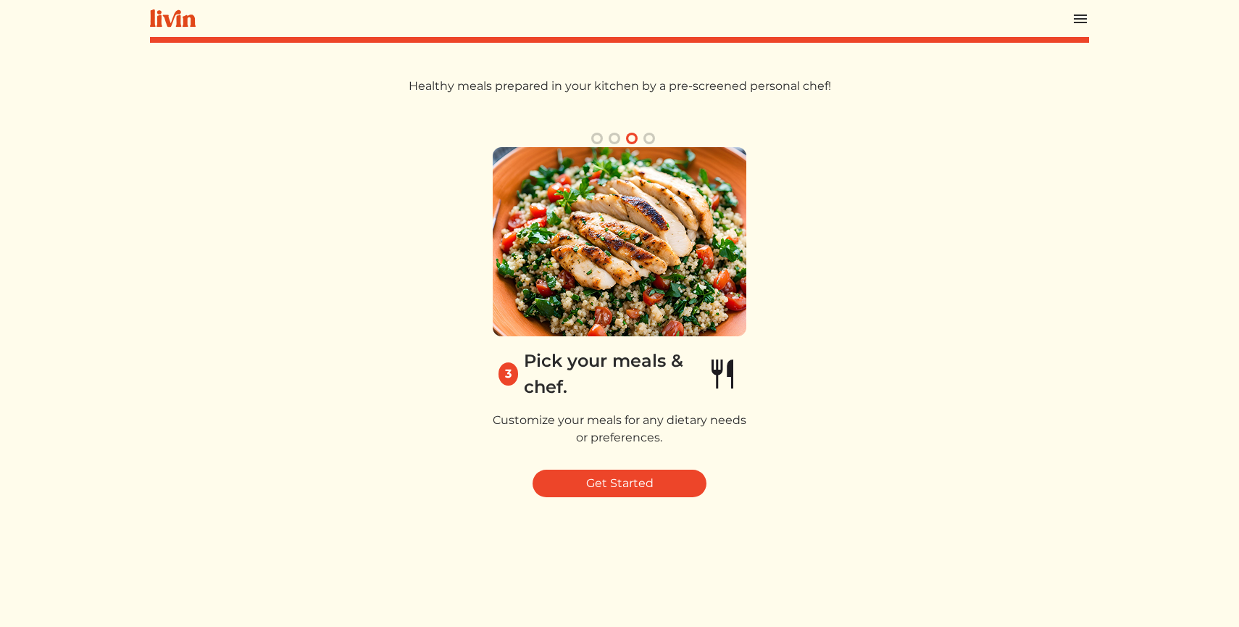
click at [648, 137] on button "button" at bounding box center [649, 138] width 17 height 17
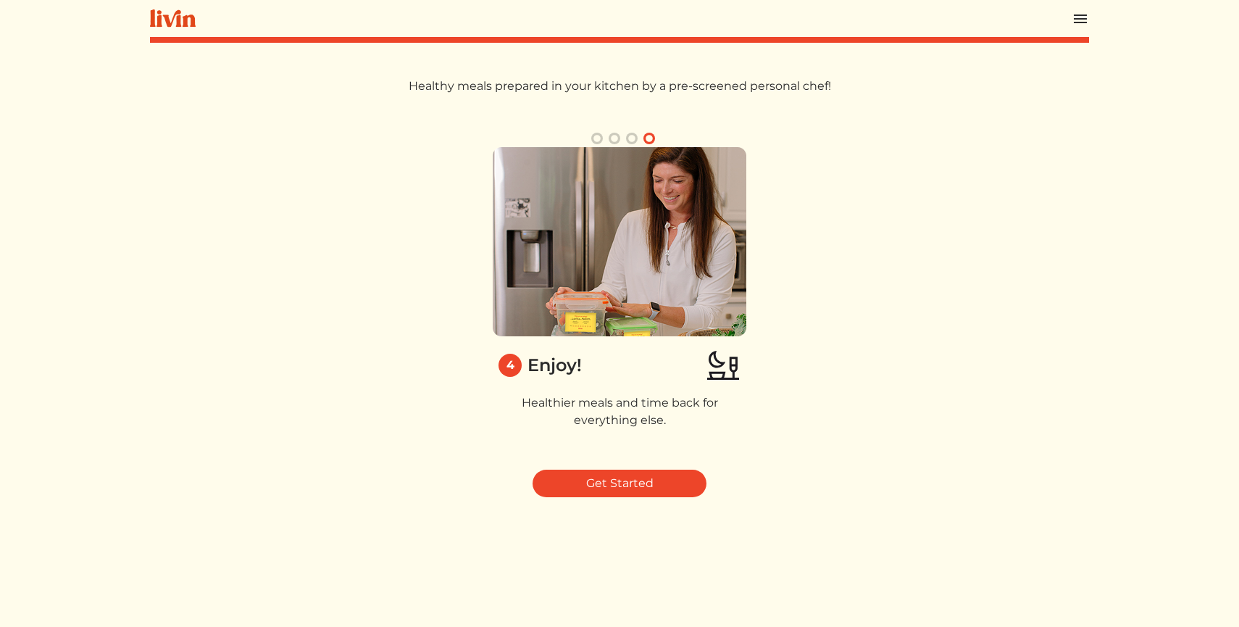
click at [594, 141] on button "button" at bounding box center [597, 138] width 17 height 17
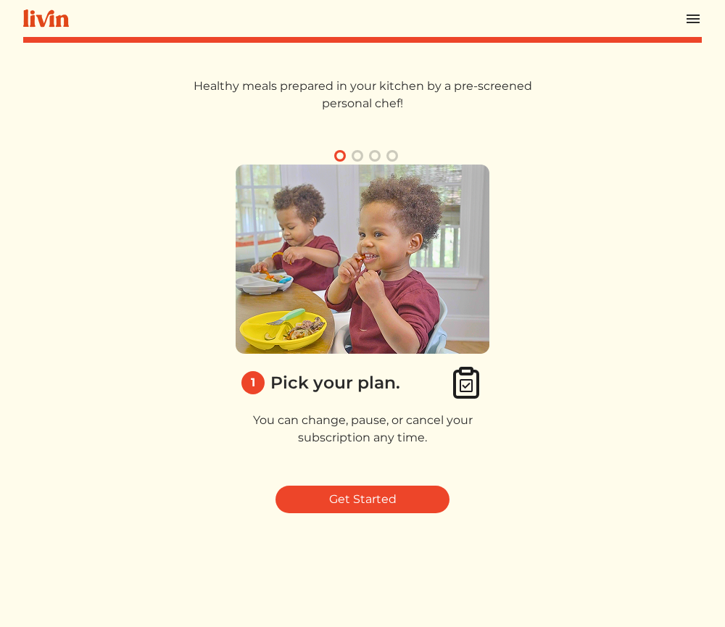
click at [57, 12] on img at bounding box center [46, 18] width 46 height 18
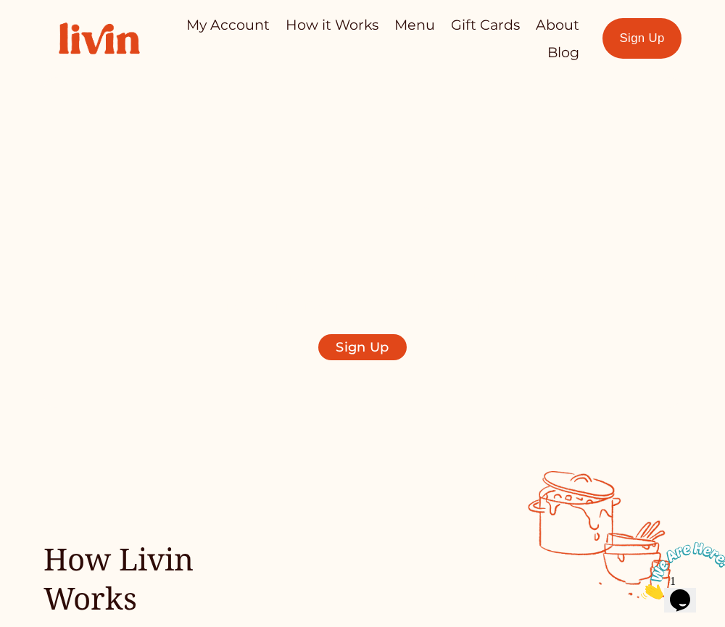
click at [350, 343] on link "Sign Up" at bounding box center [362, 347] width 88 height 27
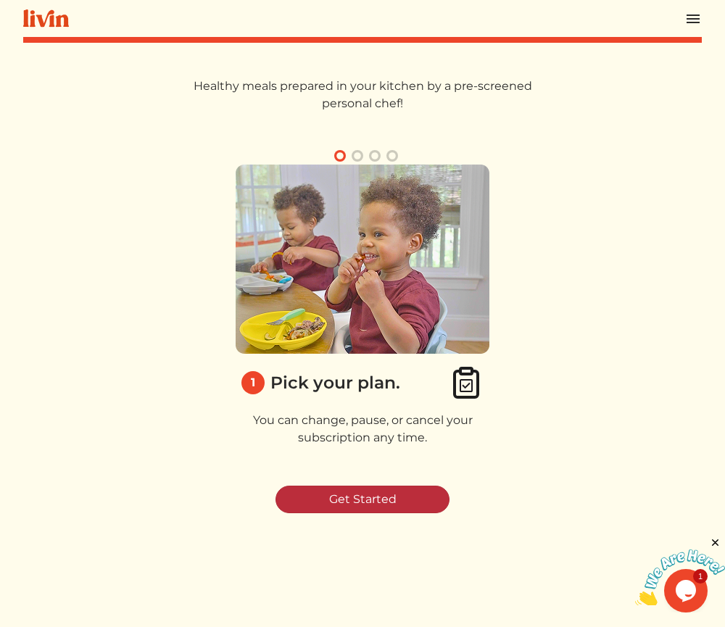
click at [338, 504] on link "Get Started" at bounding box center [362, 500] width 174 height 28
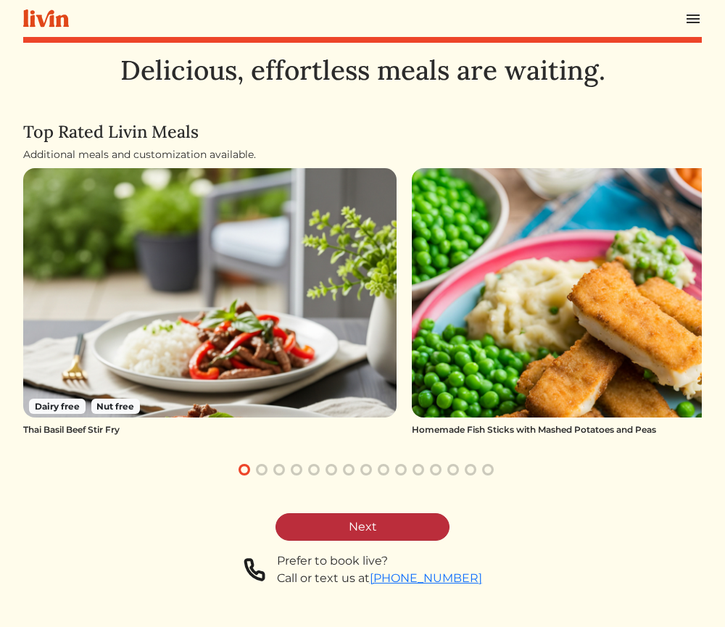
click at [388, 514] on link "Next" at bounding box center [362, 527] width 174 height 28
click at [360, 515] on link "Next" at bounding box center [362, 527] width 174 height 28
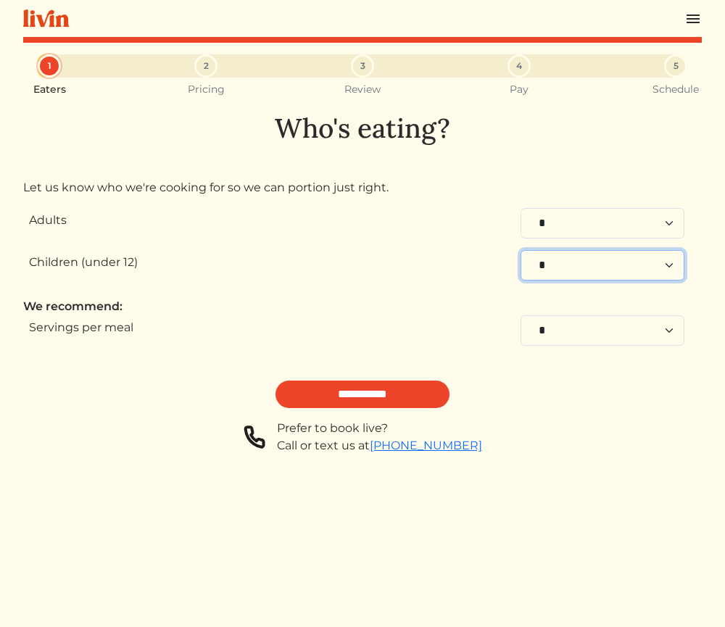
click at [575, 259] on select "* * * * * * * * * * **" at bounding box center [602, 265] width 164 height 30
select select "*"
click at [520, 250] on select "* * * * * * * * * * **" at bounding box center [602, 265] width 164 height 30
select select "*"
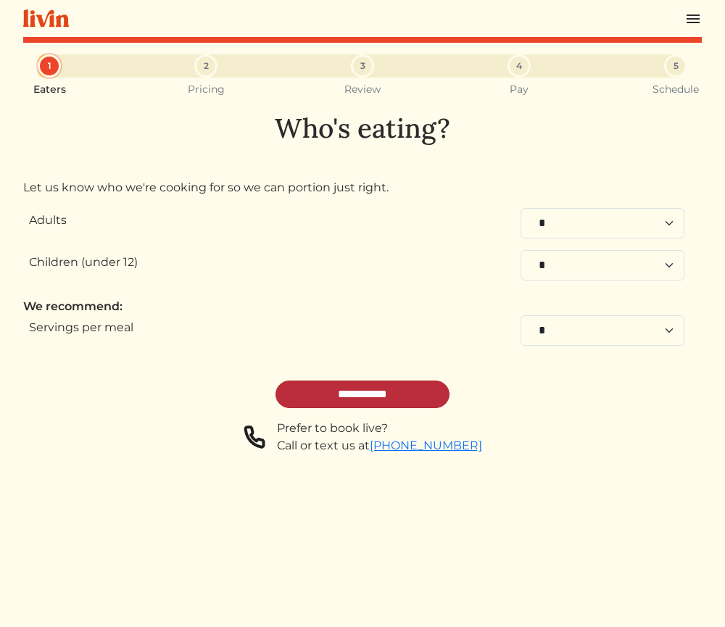
click at [352, 394] on input "**********" at bounding box center [362, 395] width 174 height 28
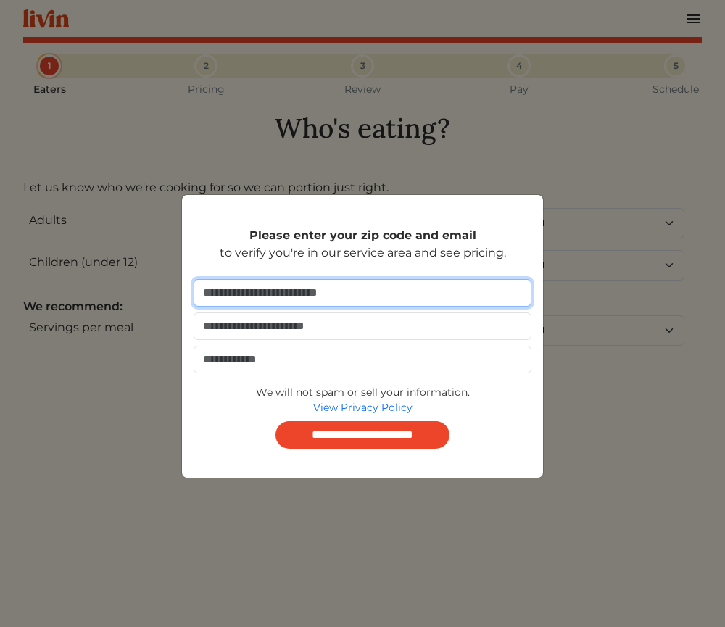
click at [305, 289] on input "number" at bounding box center [363, 293] width 338 height 28
type input "*****"
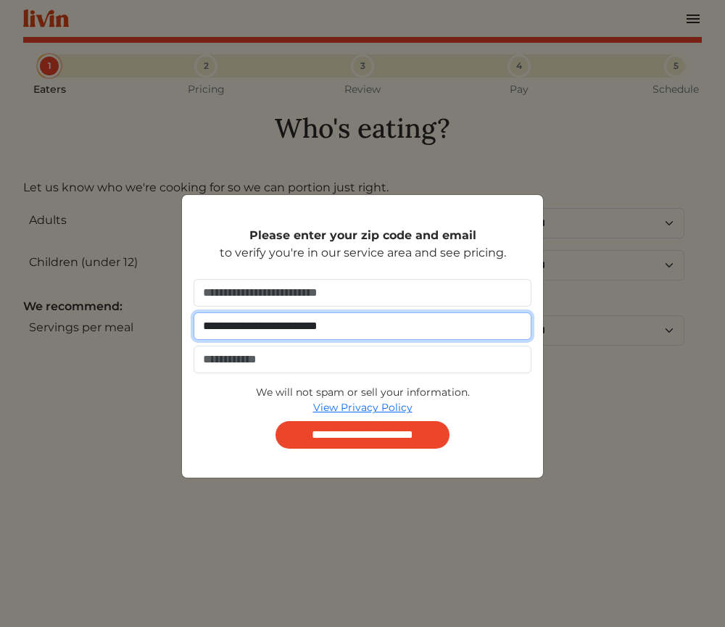
type input "**********"
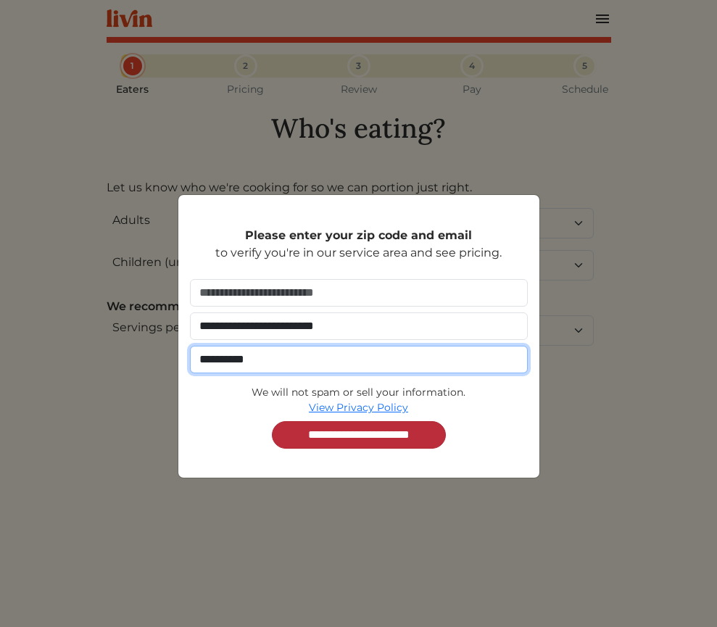
type input "**********"
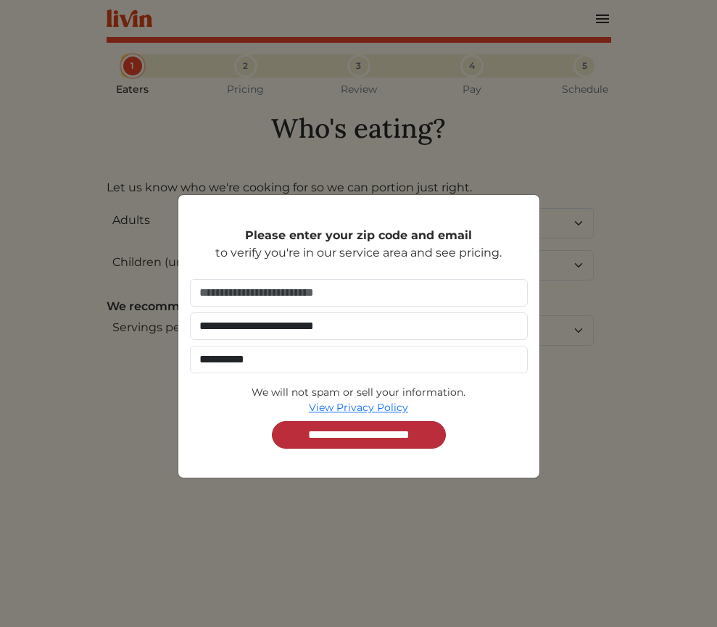
click at [405, 439] on input "**********" at bounding box center [359, 435] width 174 height 28
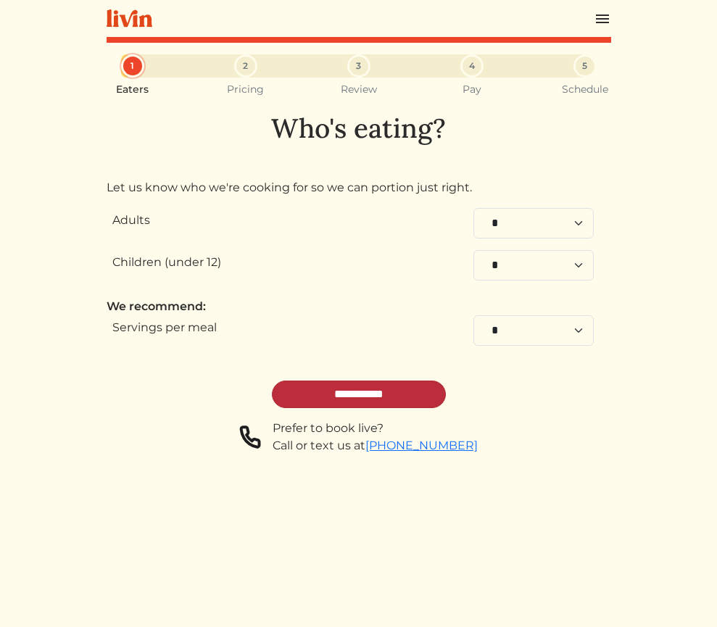
click at [382, 389] on input "**********" at bounding box center [359, 395] width 174 height 28
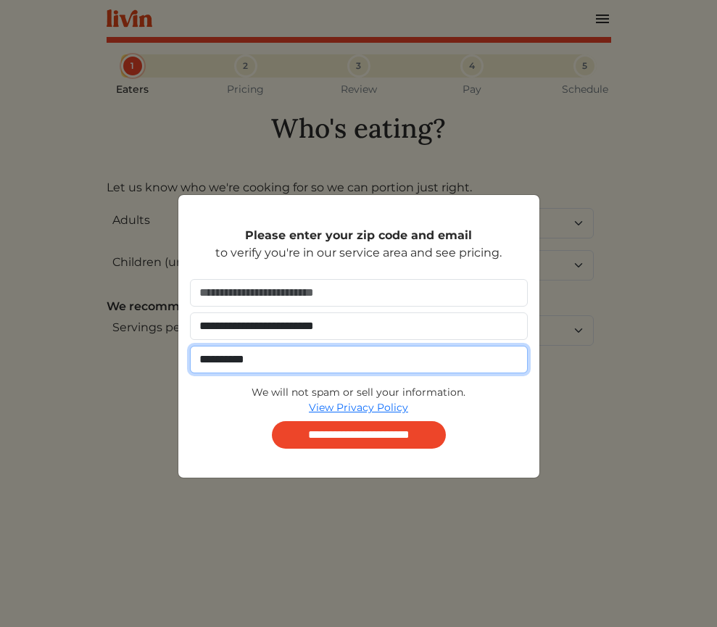
click at [278, 356] on input "**********" at bounding box center [359, 360] width 338 height 28
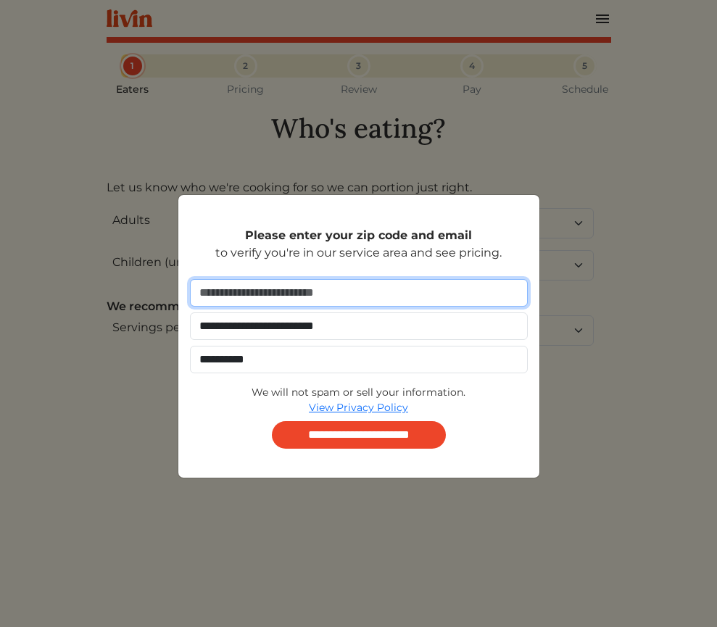
click at [254, 298] on input "*****" at bounding box center [359, 293] width 338 height 28
type input "*****"
click at [272, 421] on input "**********" at bounding box center [359, 435] width 174 height 28
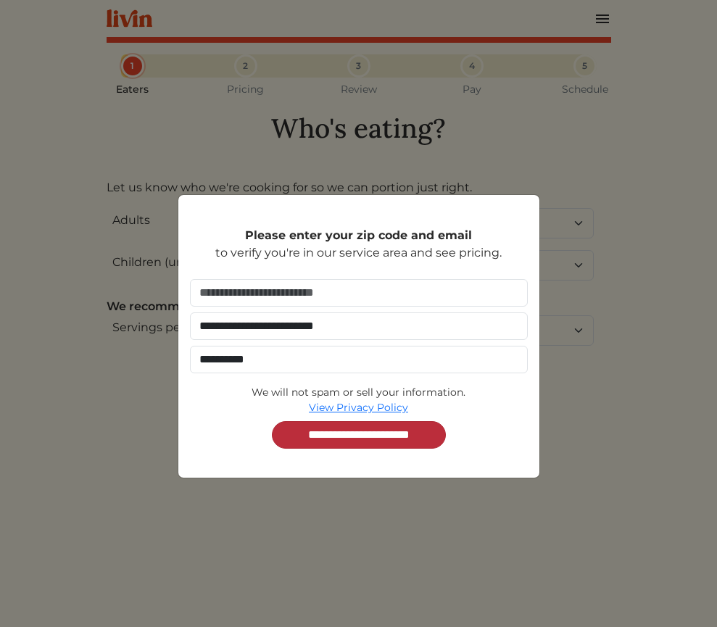
click at [374, 439] on input "**********" at bounding box center [359, 435] width 174 height 28
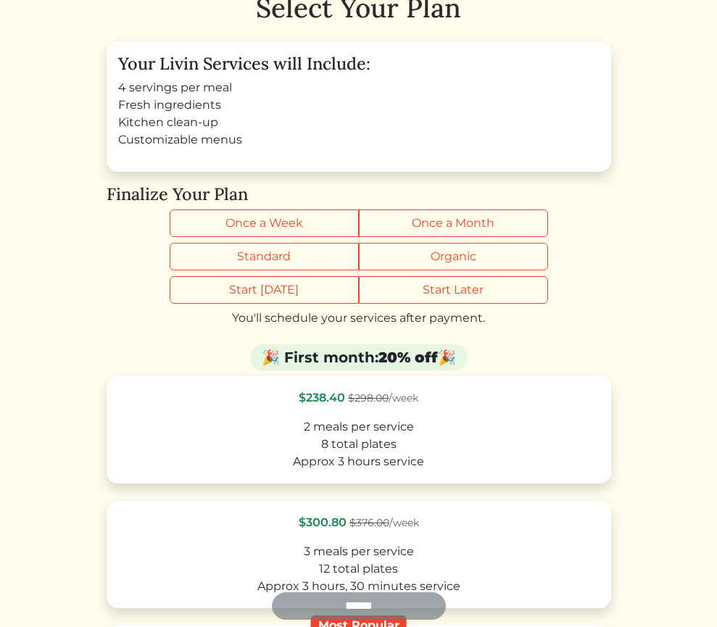
scroll to position [96, 0]
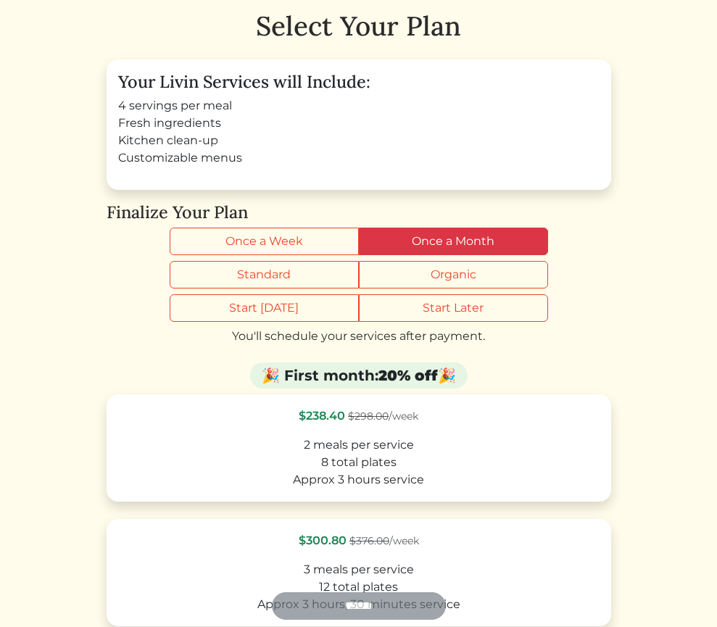
click at [448, 241] on label "Once a Month" at bounding box center [453, 242] width 189 height 28
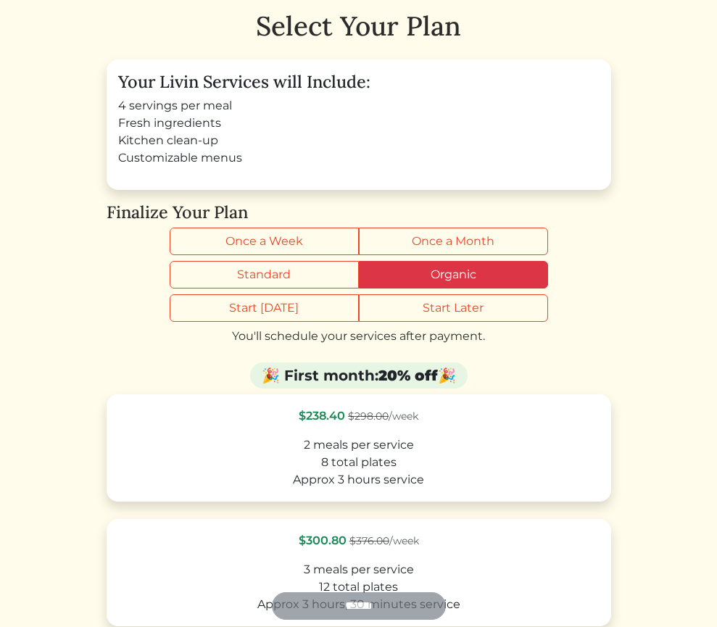
click at [418, 273] on label "Organic" at bounding box center [453, 275] width 189 height 28
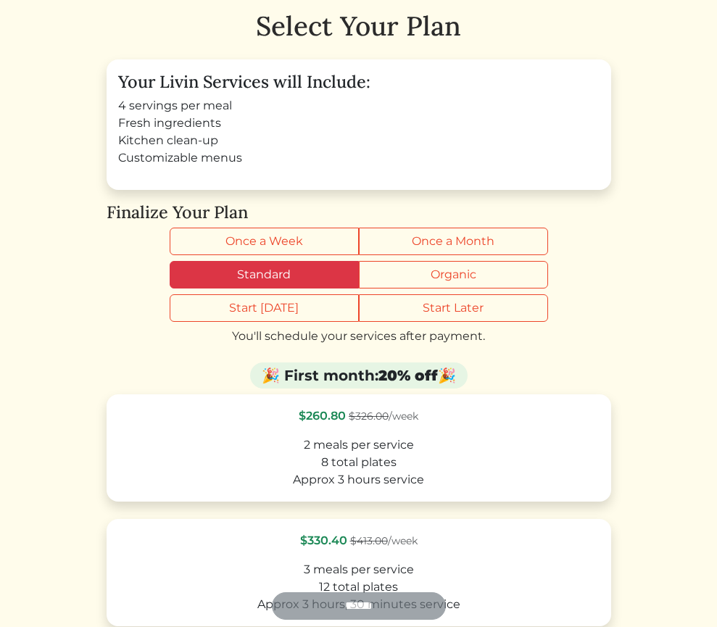
click at [314, 277] on label "Standard" at bounding box center [264, 275] width 189 height 28
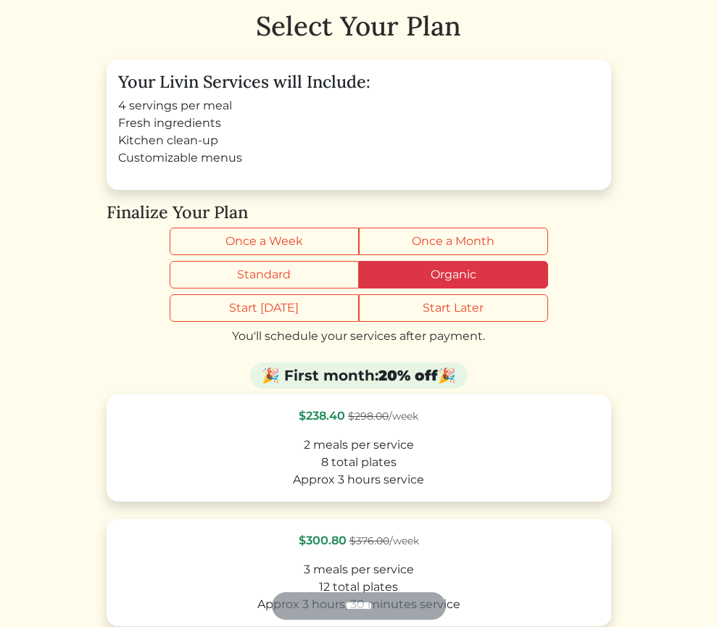
click at [419, 281] on label "Organic" at bounding box center [453, 275] width 189 height 28
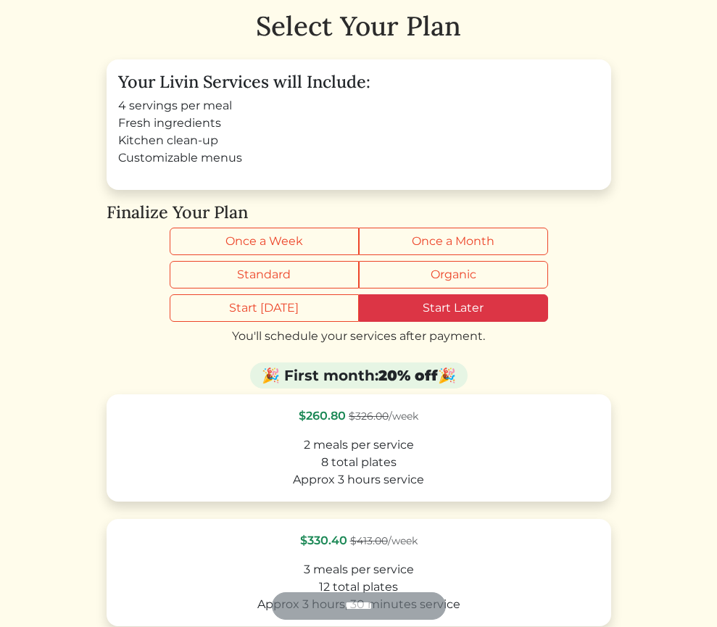
click at [423, 312] on label "Start Later" at bounding box center [453, 308] width 189 height 28
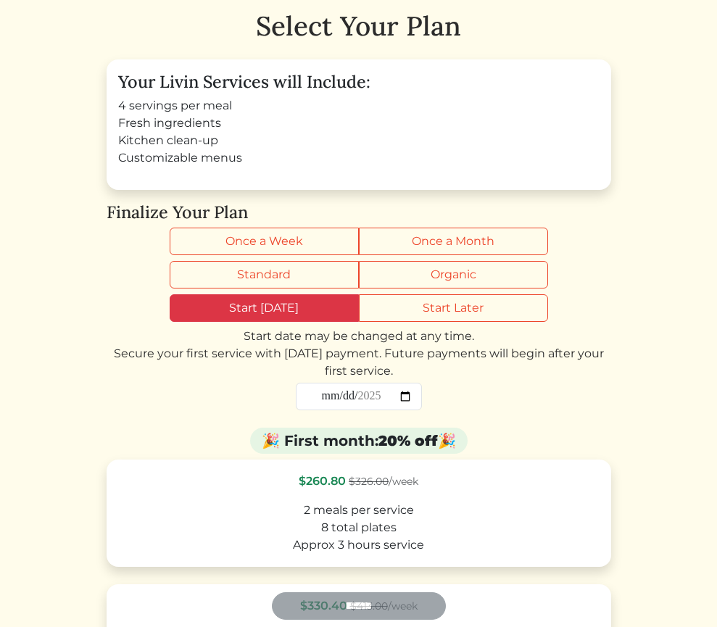
click at [283, 309] on label "Start Today" at bounding box center [264, 308] width 189 height 28
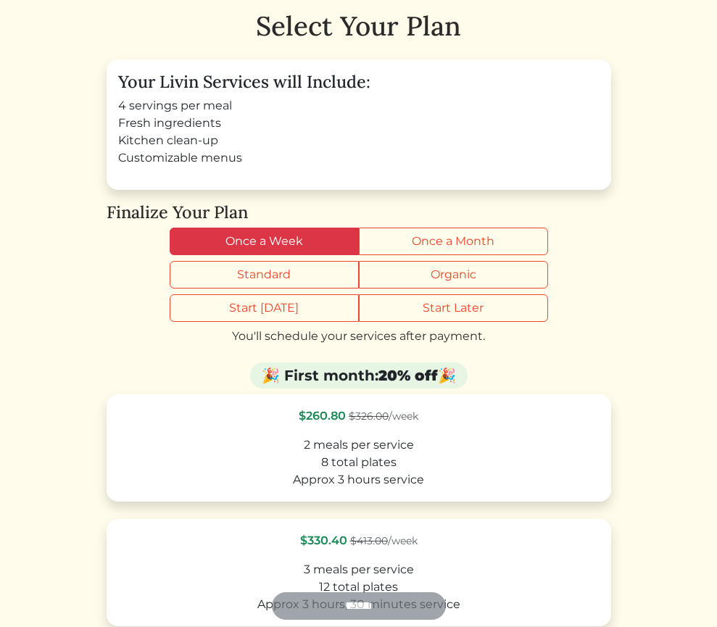
click at [255, 240] on label "Once a Week" at bounding box center [264, 242] width 189 height 28
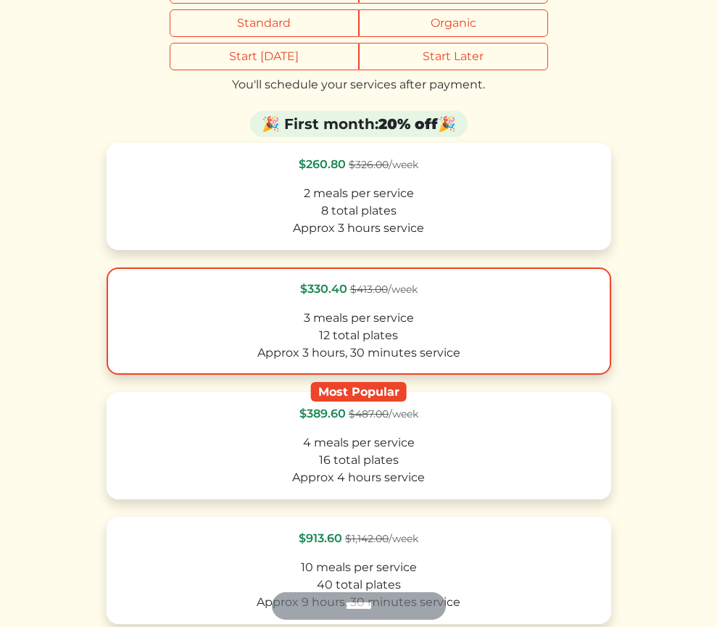
scroll to position [351, 0]
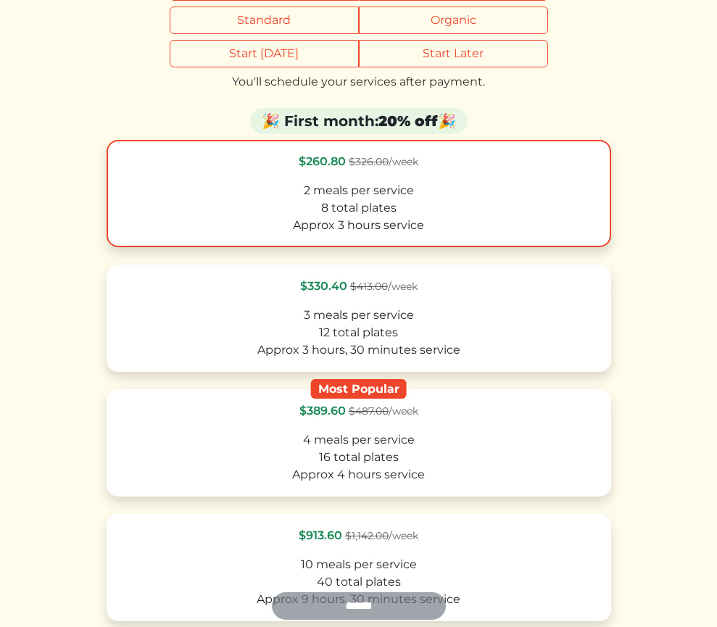
click at [413, 180] on label "$260.80 $326.00 /week 2 meals per service 8 total plates Approx 3 hours service" at bounding box center [359, 193] width 504 height 107
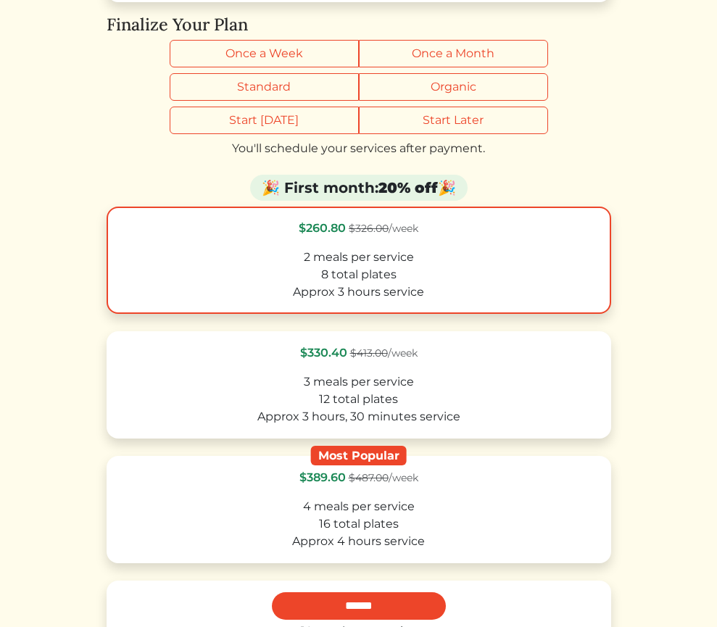
scroll to position [273, 0]
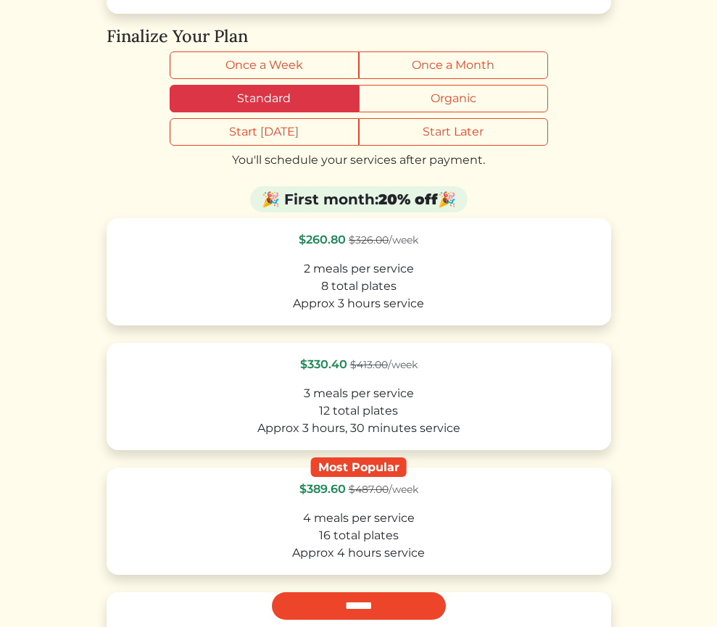
click at [309, 90] on label "Standard" at bounding box center [264, 99] width 189 height 28
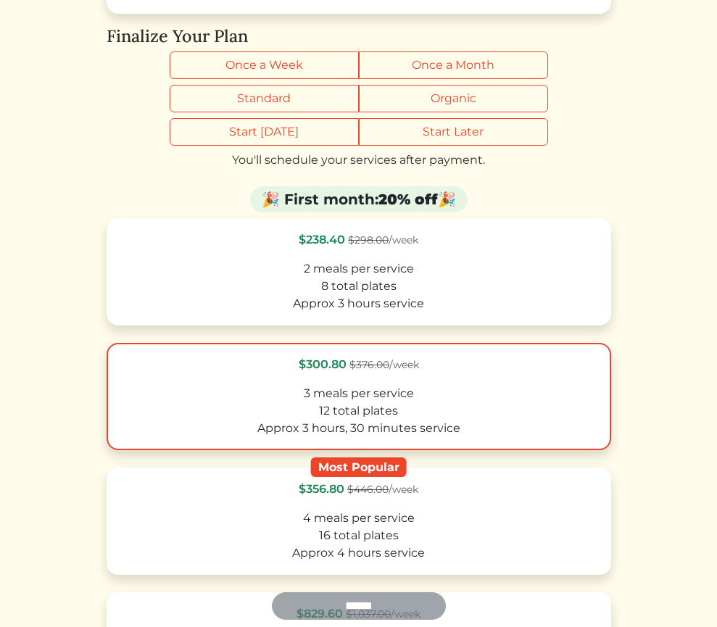
click at [351, 384] on label "$300.80 $376.00 /week 3 meals per service 12 total plates Approx 3 hours, 30 mi…" at bounding box center [359, 396] width 504 height 107
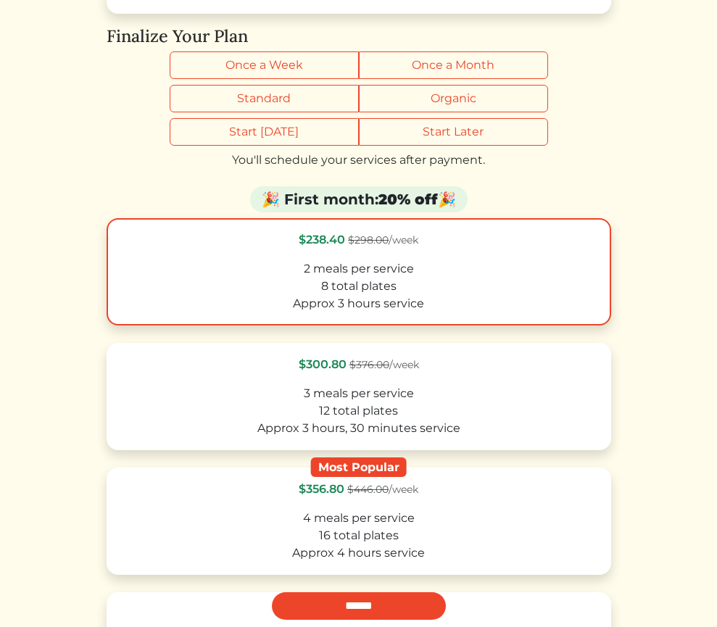
click at [383, 293] on div "8 total plates" at bounding box center [359, 286] width 478 height 17
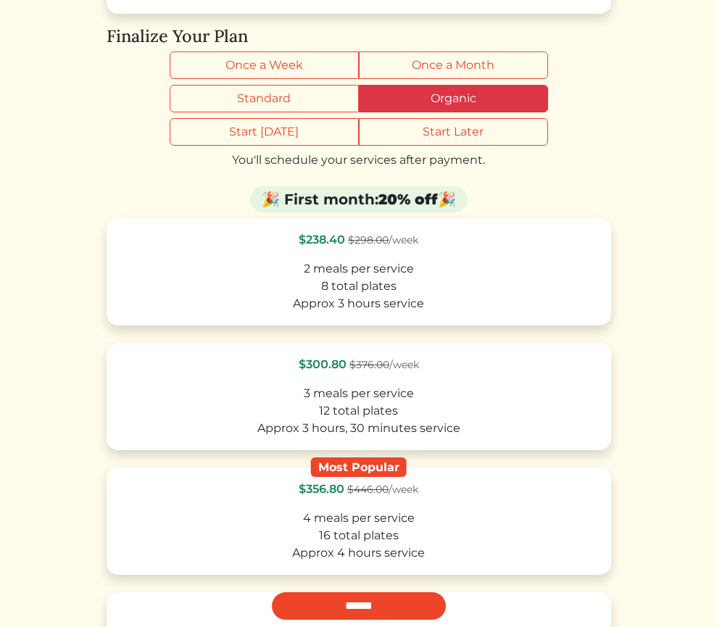
click at [437, 93] on label "Organic" at bounding box center [453, 99] width 189 height 28
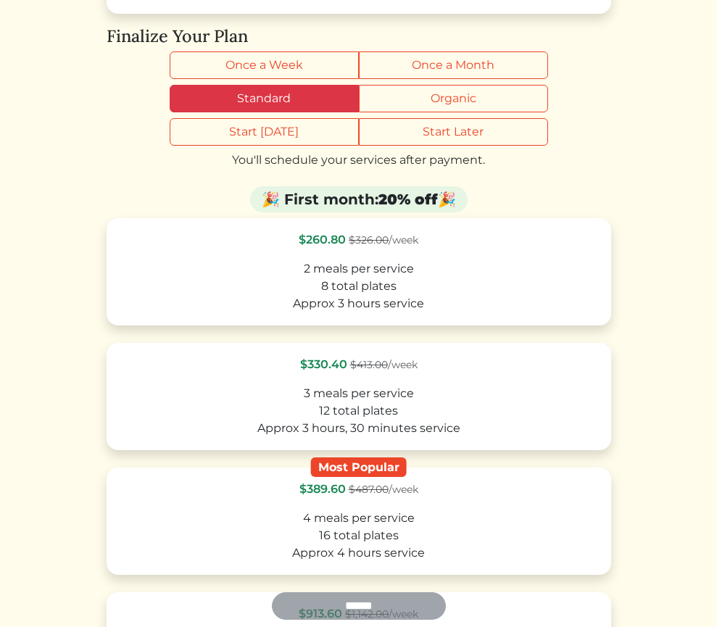
click at [319, 101] on label "Standard" at bounding box center [264, 99] width 189 height 28
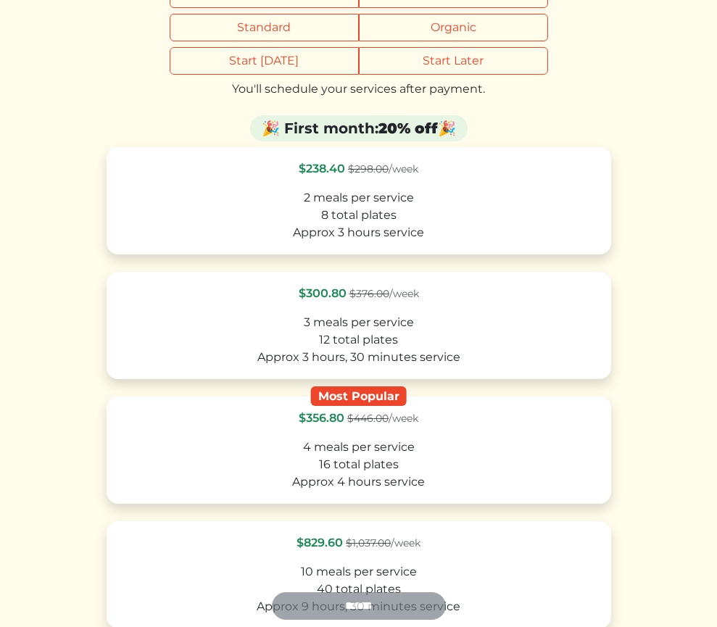
scroll to position [343, 0]
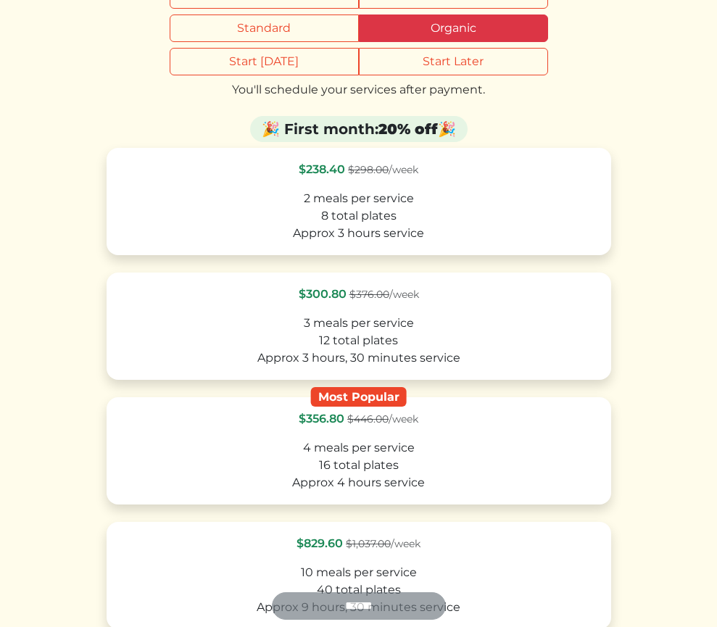
click at [420, 30] on label "Organic" at bounding box center [453, 28] width 189 height 28
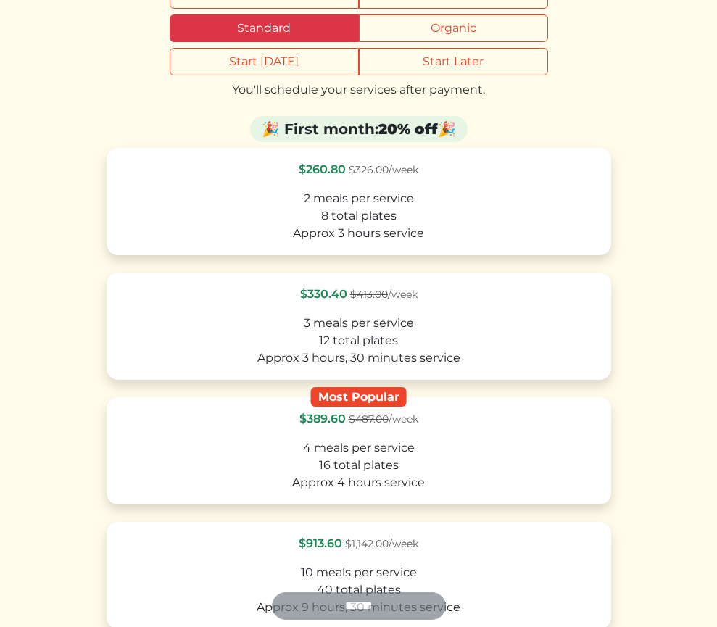
click at [259, 28] on label "Standard" at bounding box center [264, 28] width 189 height 28
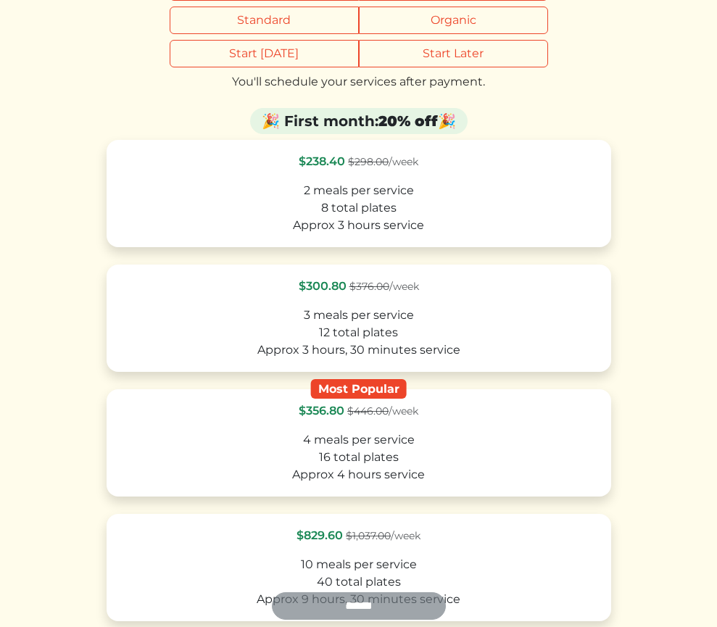
scroll to position [352, 0]
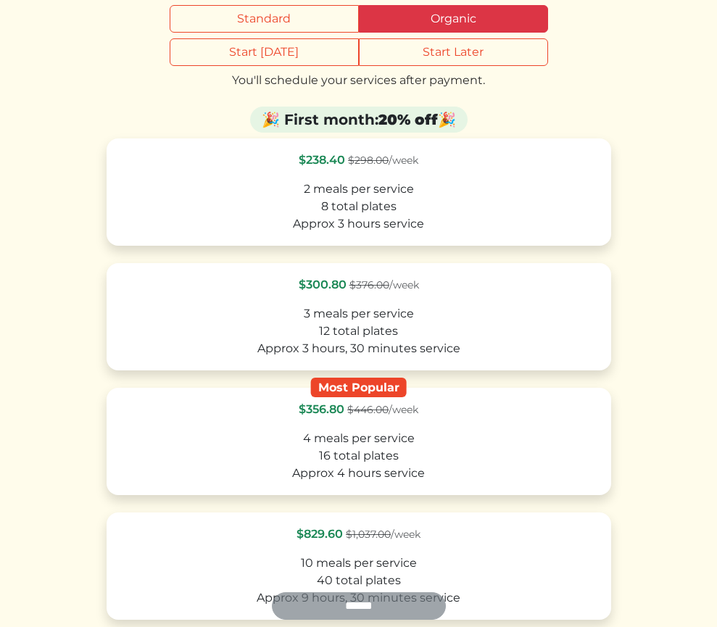
click at [446, 14] on label "Organic" at bounding box center [453, 19] width 189 height 28
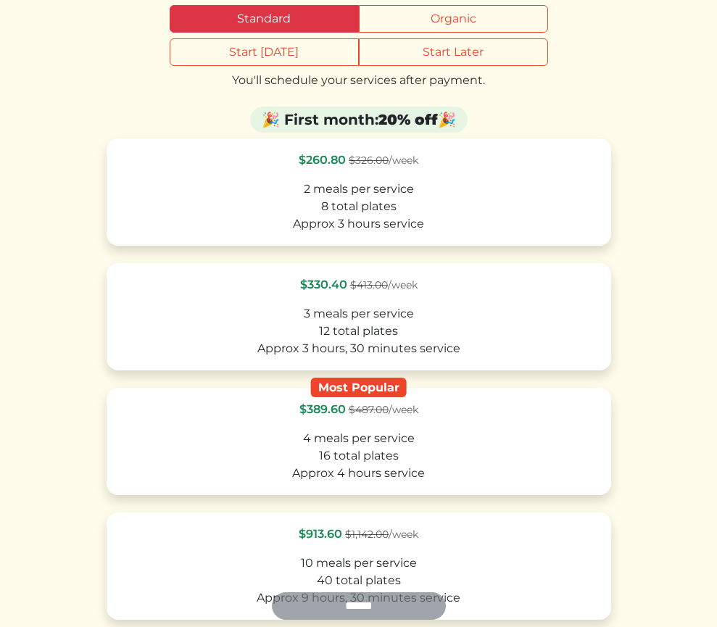
click at [304, 29] on label "Standard" at bounding box center [264, 19] width 189 height 28
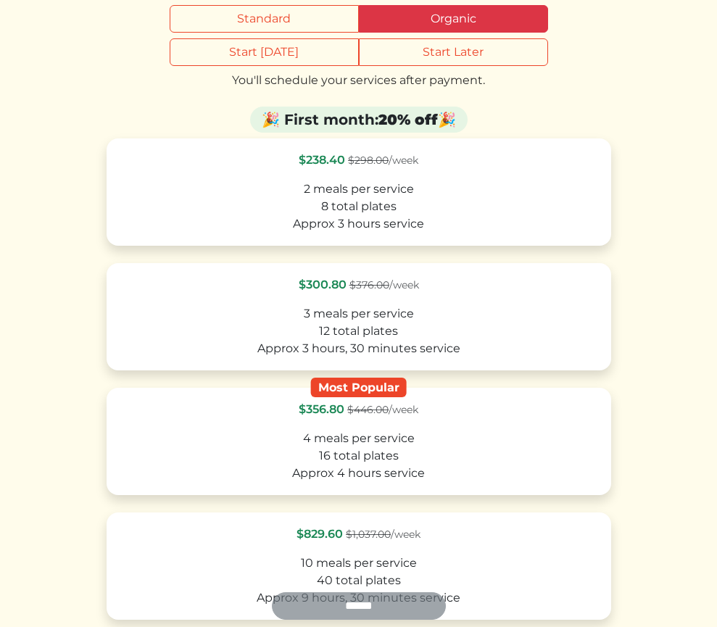
click at [425, 26] on label "Organic" at bounding box center [453, 19] width 189 height 28
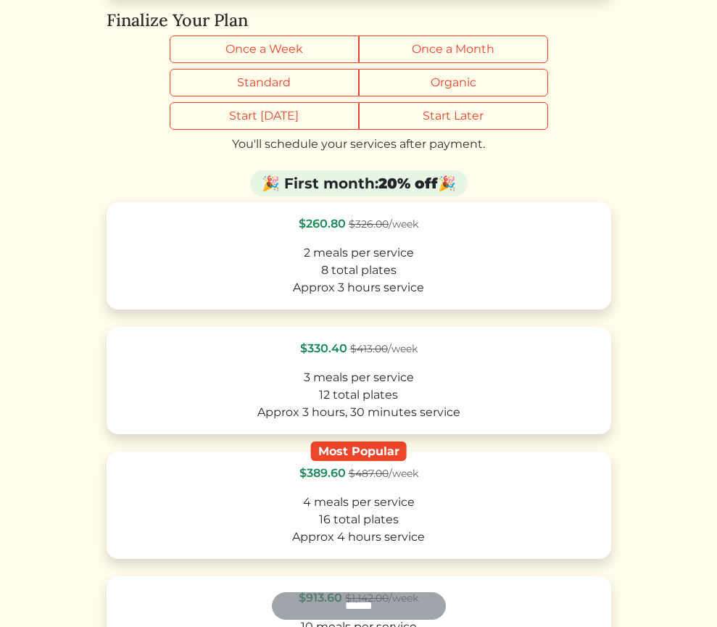
scroll to position [290, 0]
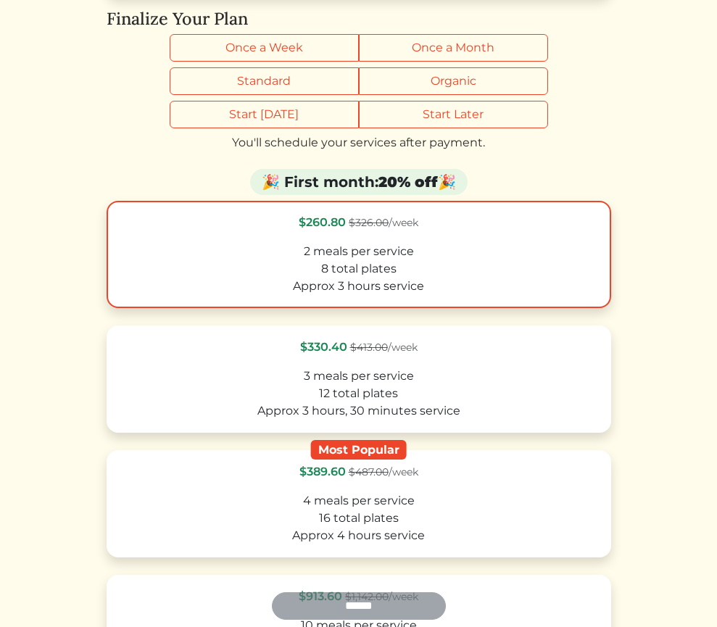
click at [428, 245] on div "2 meals per service" at bounding box center [359, 251] width 478 height 17
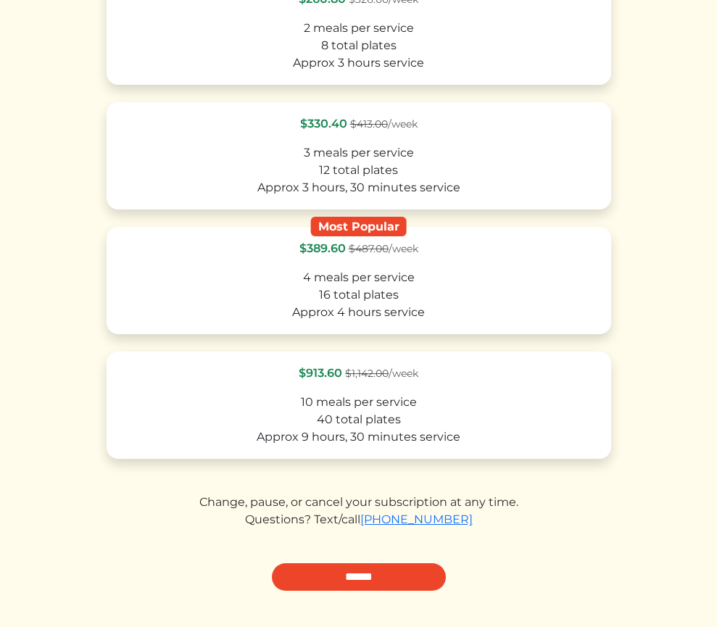
scroll to position [515, 0]
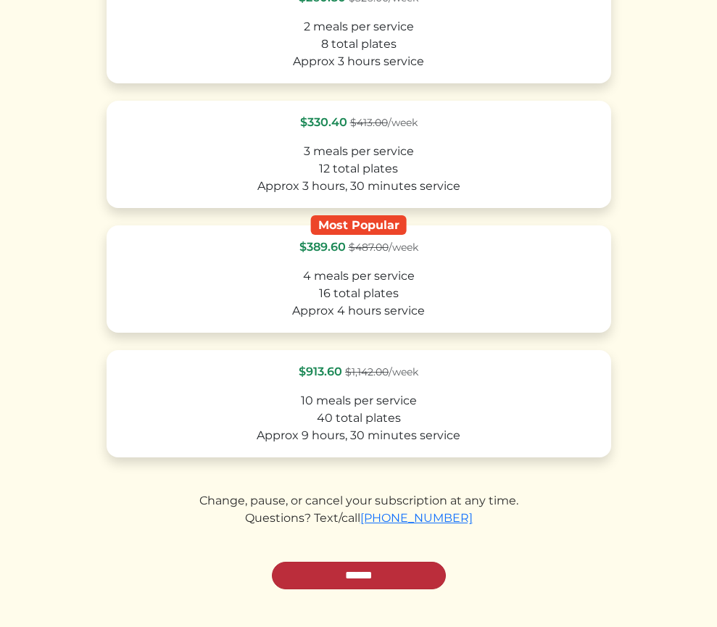
click at [338, 575] on input "******" at bounding box center [359, 576] width 174 height 28
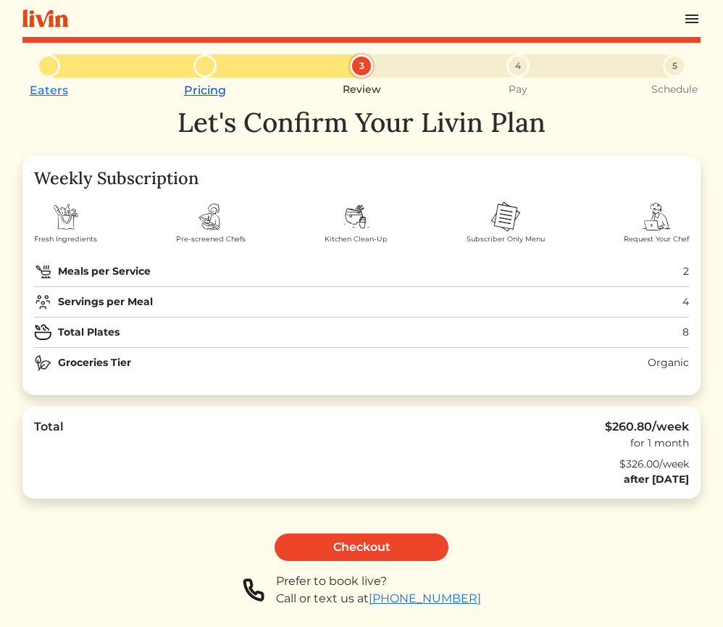
click at [204, 94] on link "Pricing" at bounding box center [205, 90] width 42 height 14
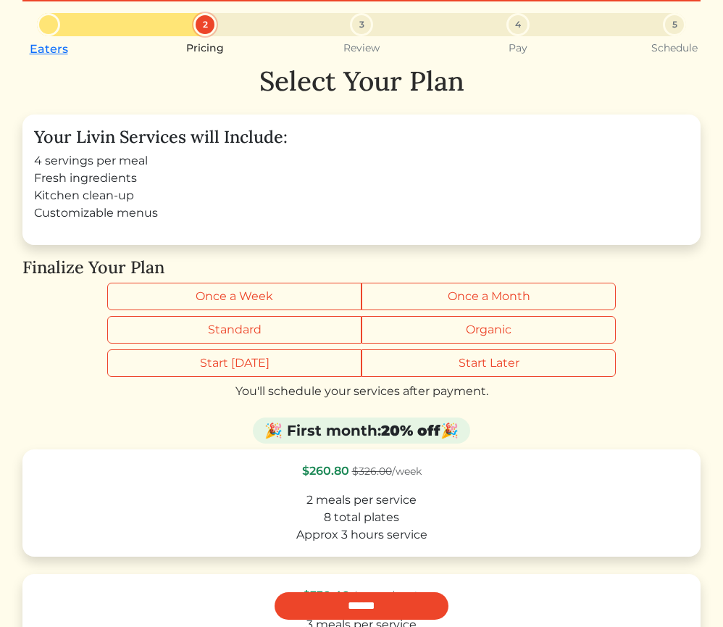
scroll to position [46, 0]
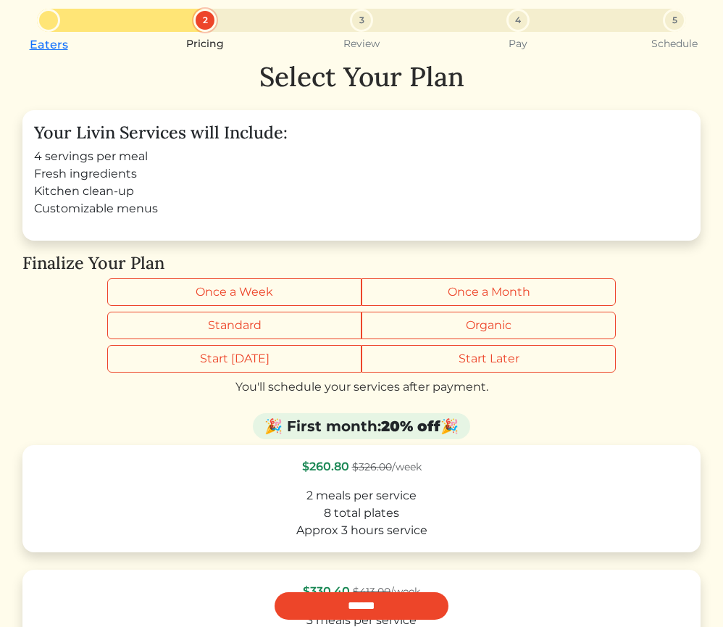
click at [365, 20] on div "3" at bounding box center [361, 20] width 23 height 23
click at [352, 23] on div "3" at bounding box center [361, 20] width 23 height 23
click at [357, 23] on div "3" at bounding box center [361, 20] width 23 height 23
click at [312, 604] on input "******" at bounding box center [362, 606] width 174 height 28
